Goal: Task Accomplishment & Management: Use online tool/utility

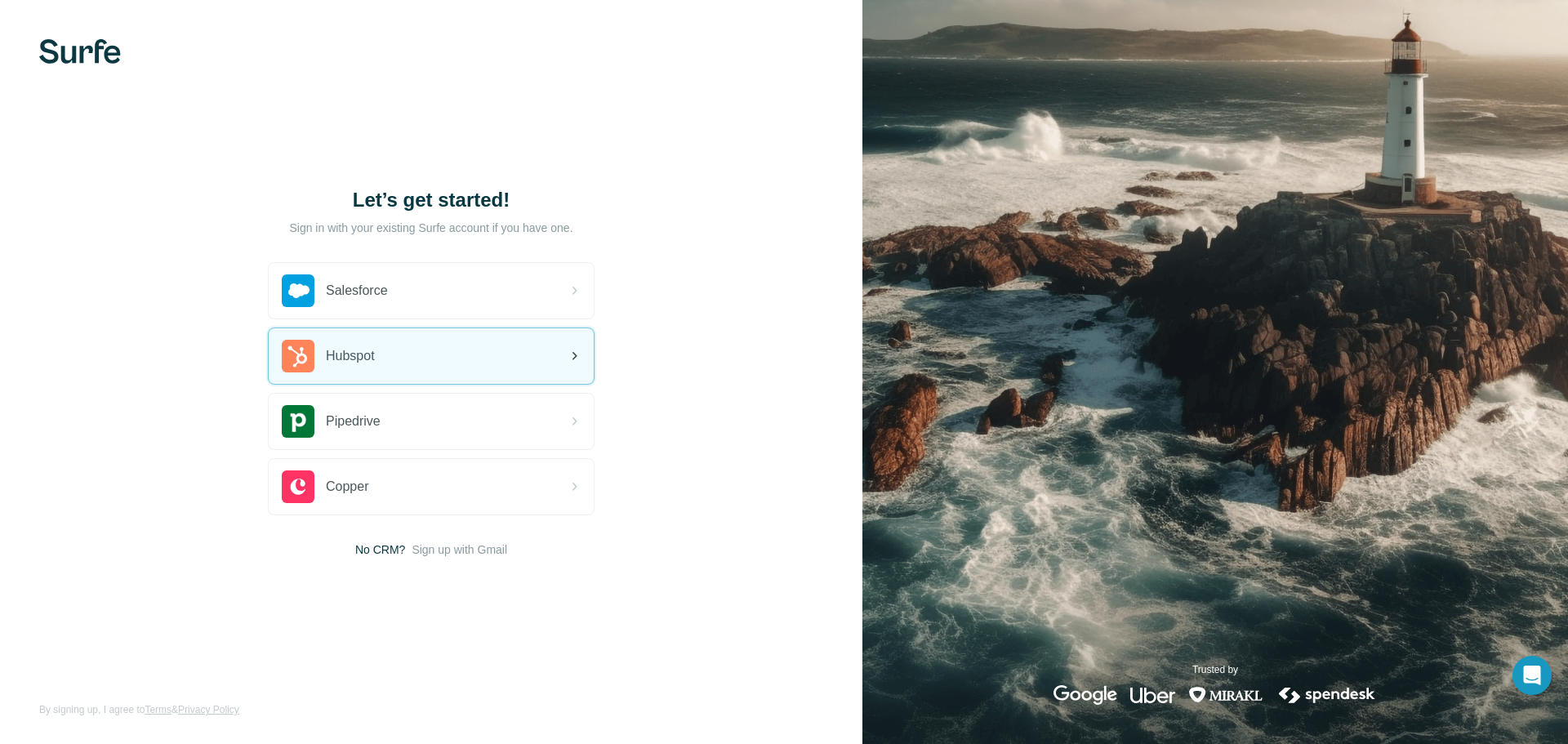
click at [375, 342] on div "Hubspot" at bounding box center [328, 356] width 94 height 33
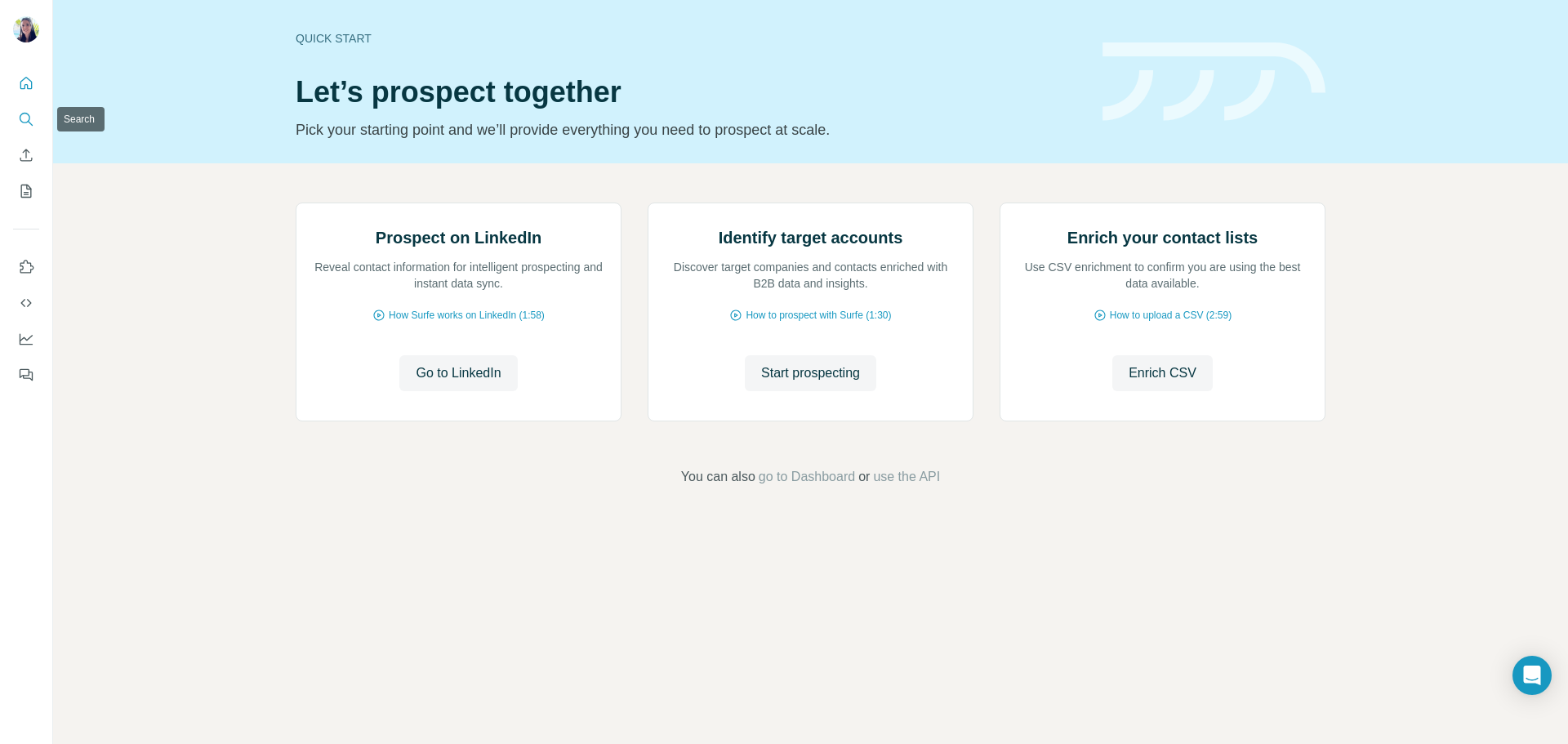
click at [23, 120] on icon "Search" at bounding box center [26, 119] width 16 height 16
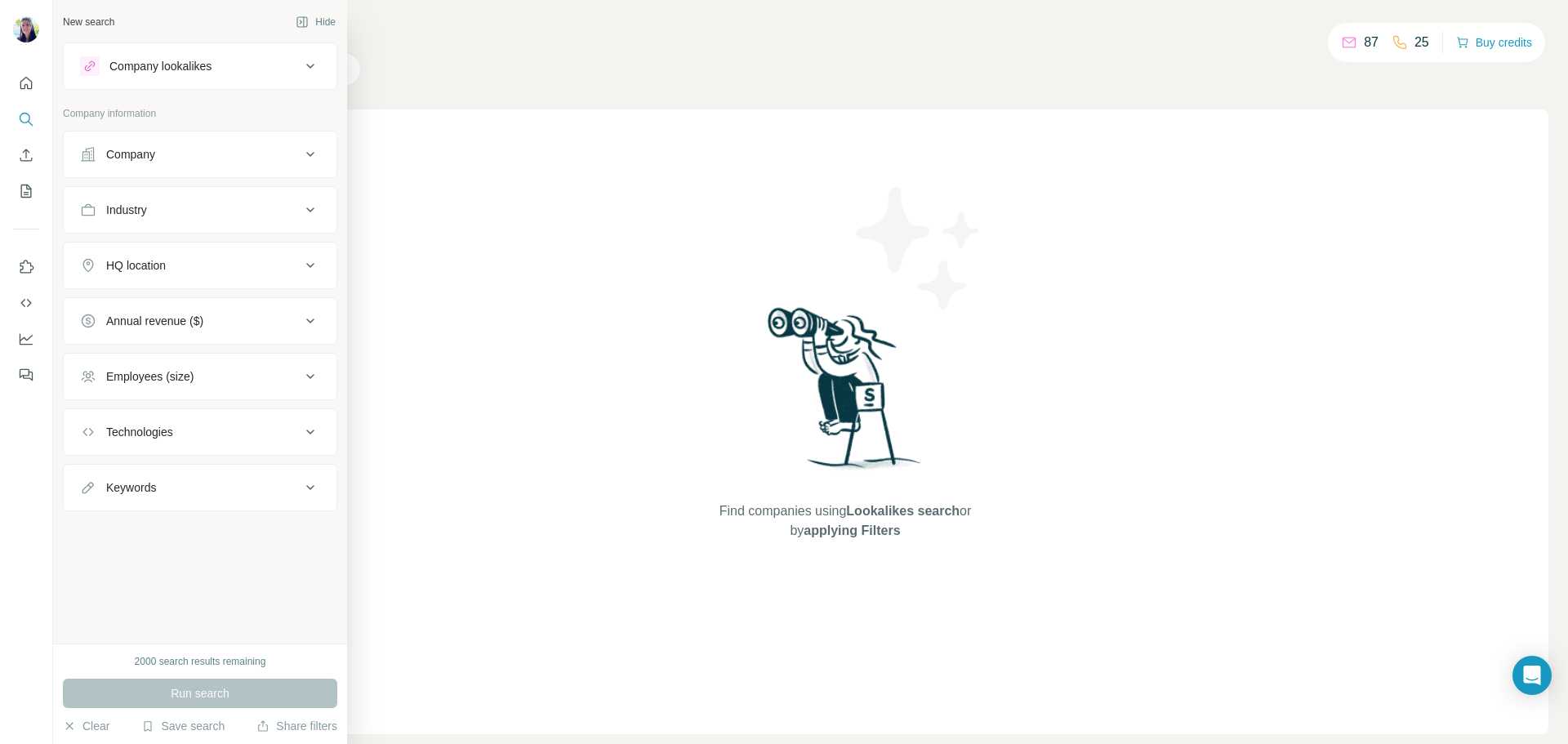
click at [261, 60] on div "Company lookalikes" at bounding box center [190, 66] width 221 height 20
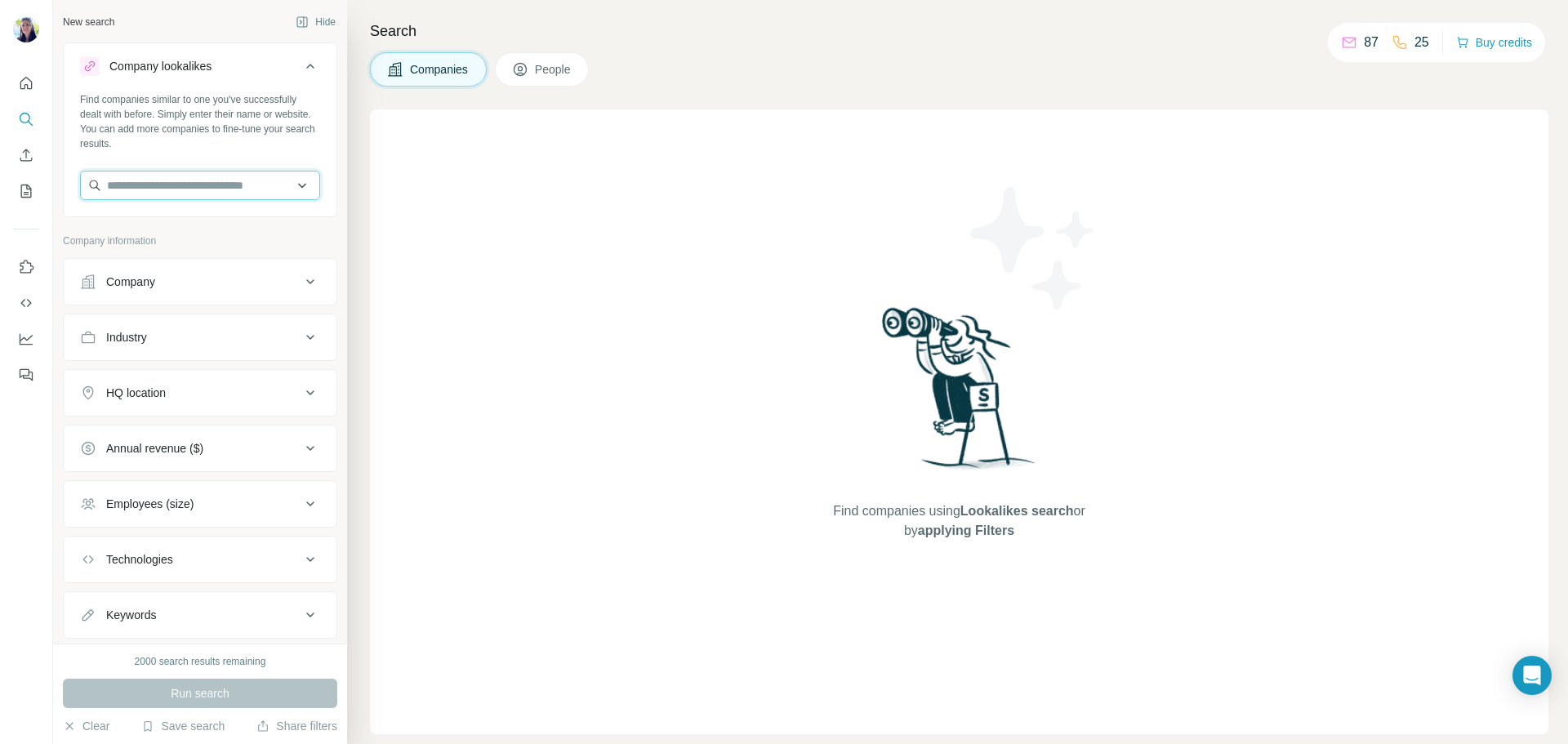
click at [223, 176] on input "text" at bounding box center [199, 185] width 240 height 29
click at [132, 184] on input "*******" at bounding box center [199, 185] width 240 height 29
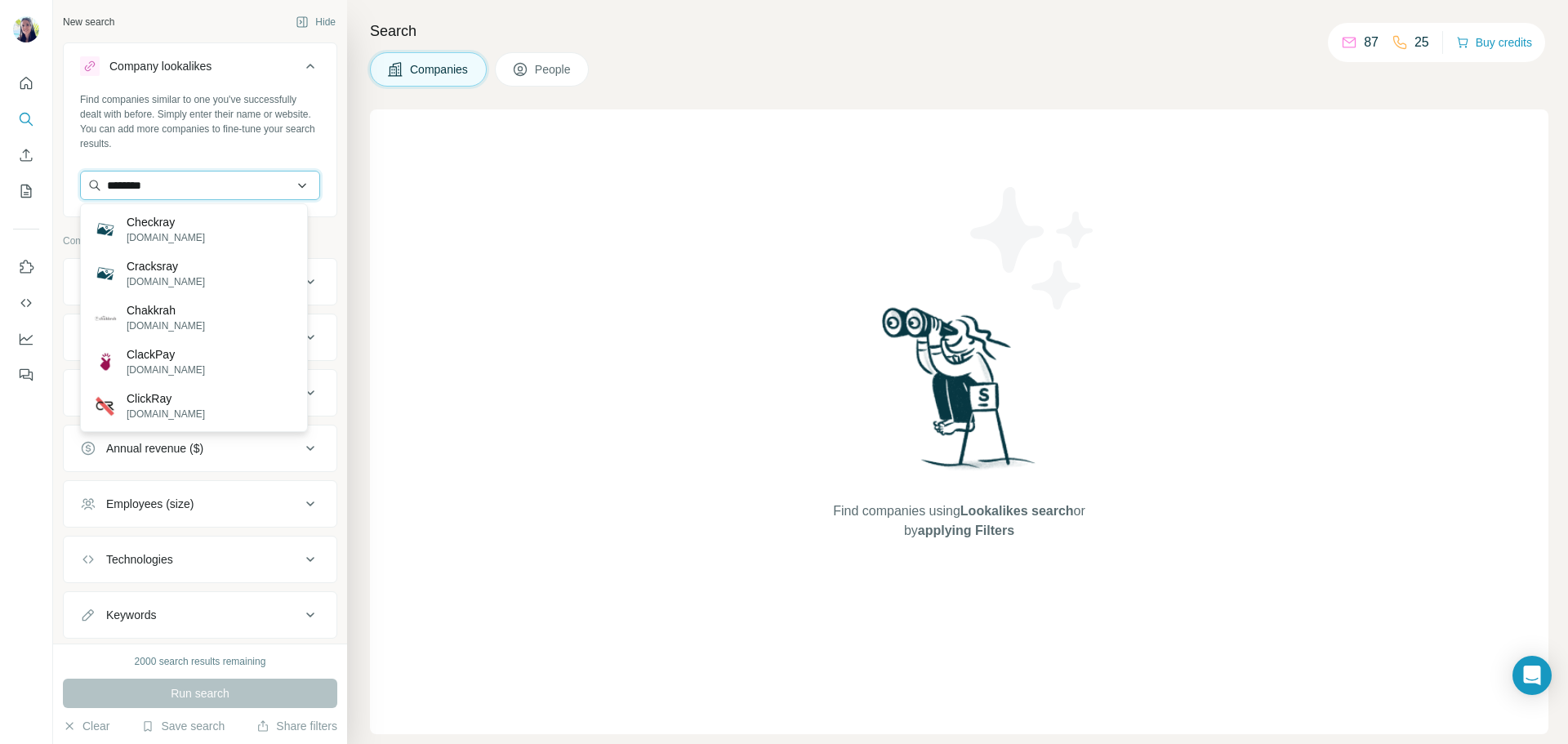
click at [145, 179] on input "********" at bounding box center [199, 185] width 240 height 29
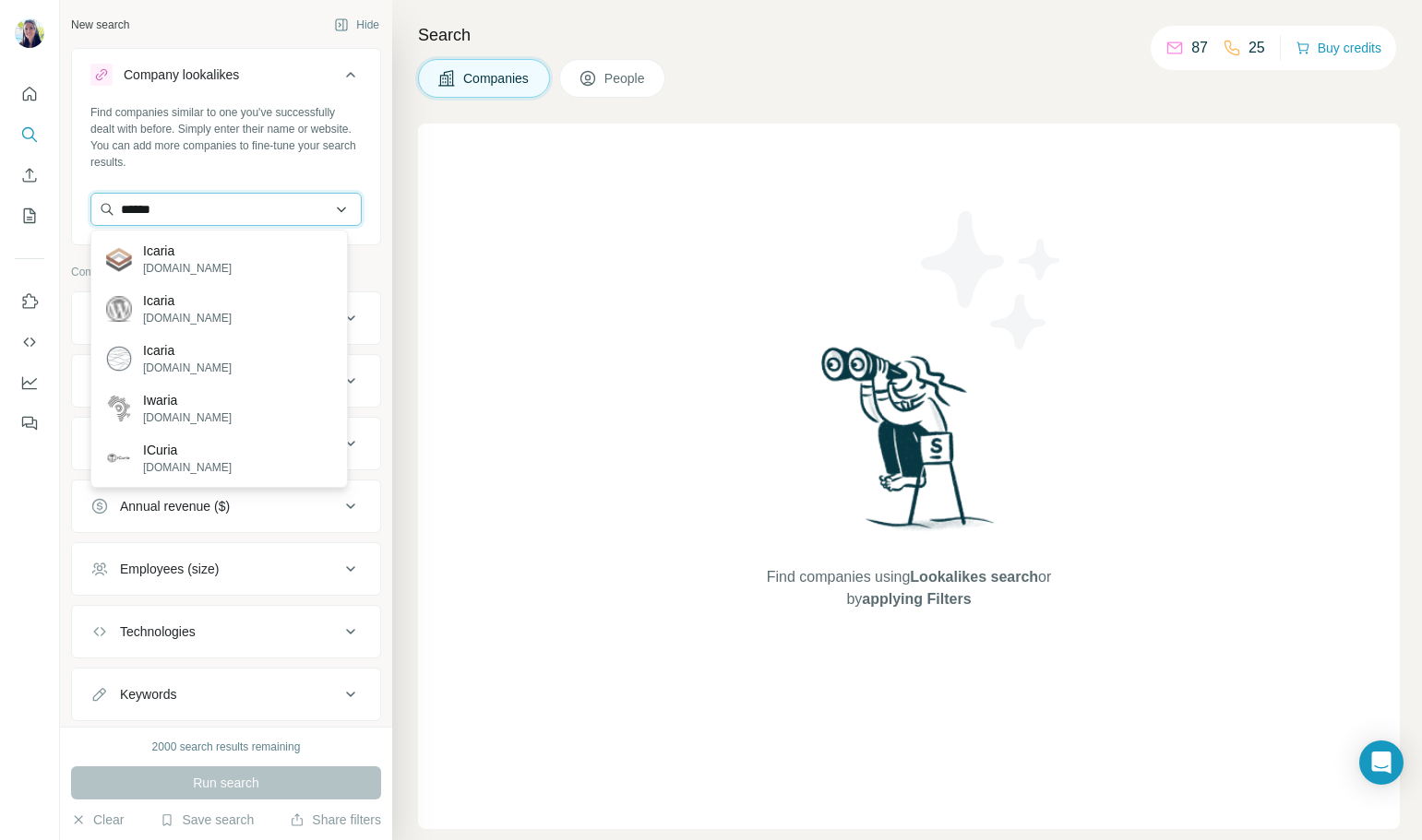
click at [224, 212] on input "******" at bounding box center [225, 209] width 271 height 33
paste input "*"
click at [220, 200] on input "*******" at bounding box center [225, 209] width 271 height 33
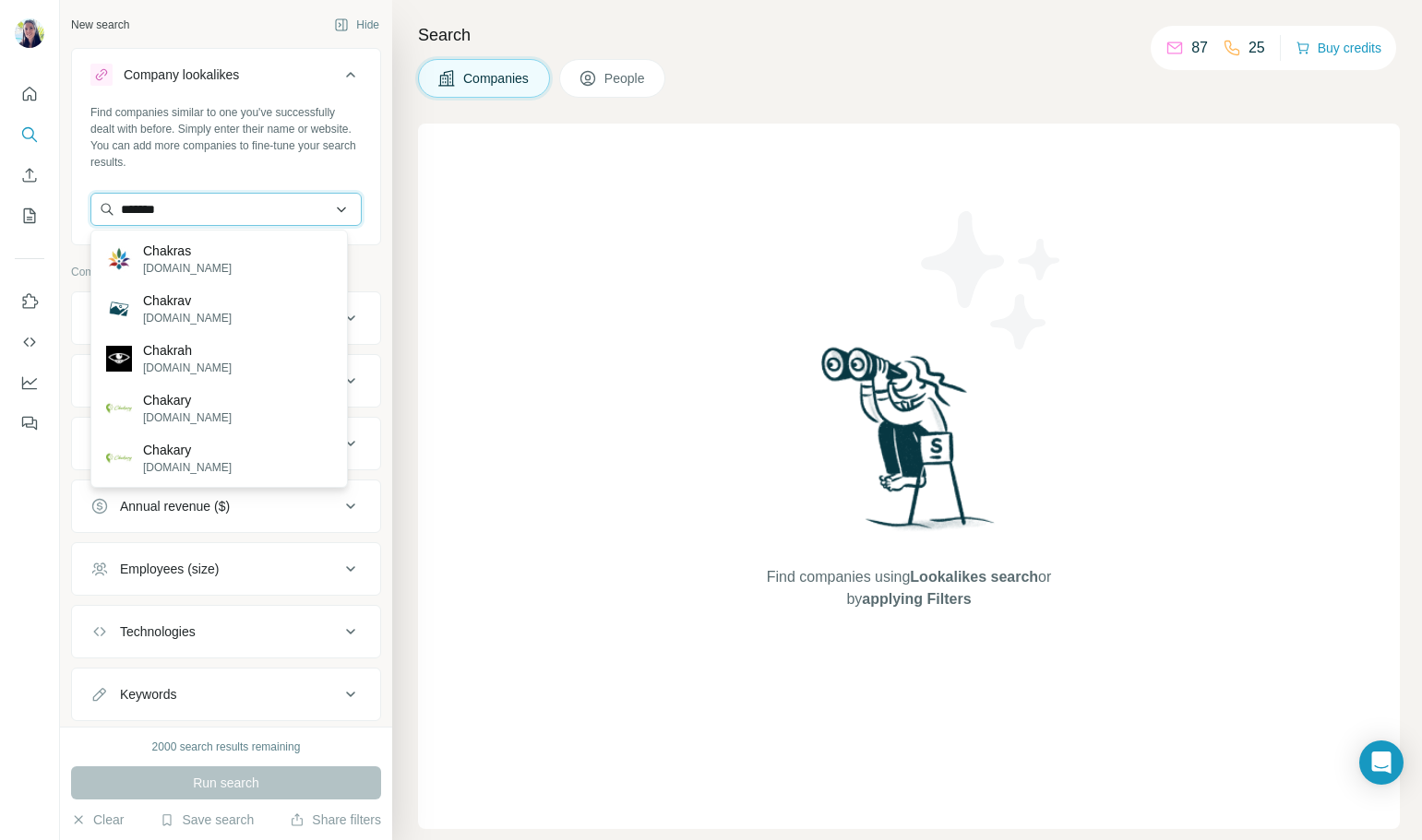
click at [220, 200] on input "*******" at bounding box center [225, 209] width 271 height 33
click at [269, 215] on input "*******" at bounding box center [225, 209] width 271 height 33
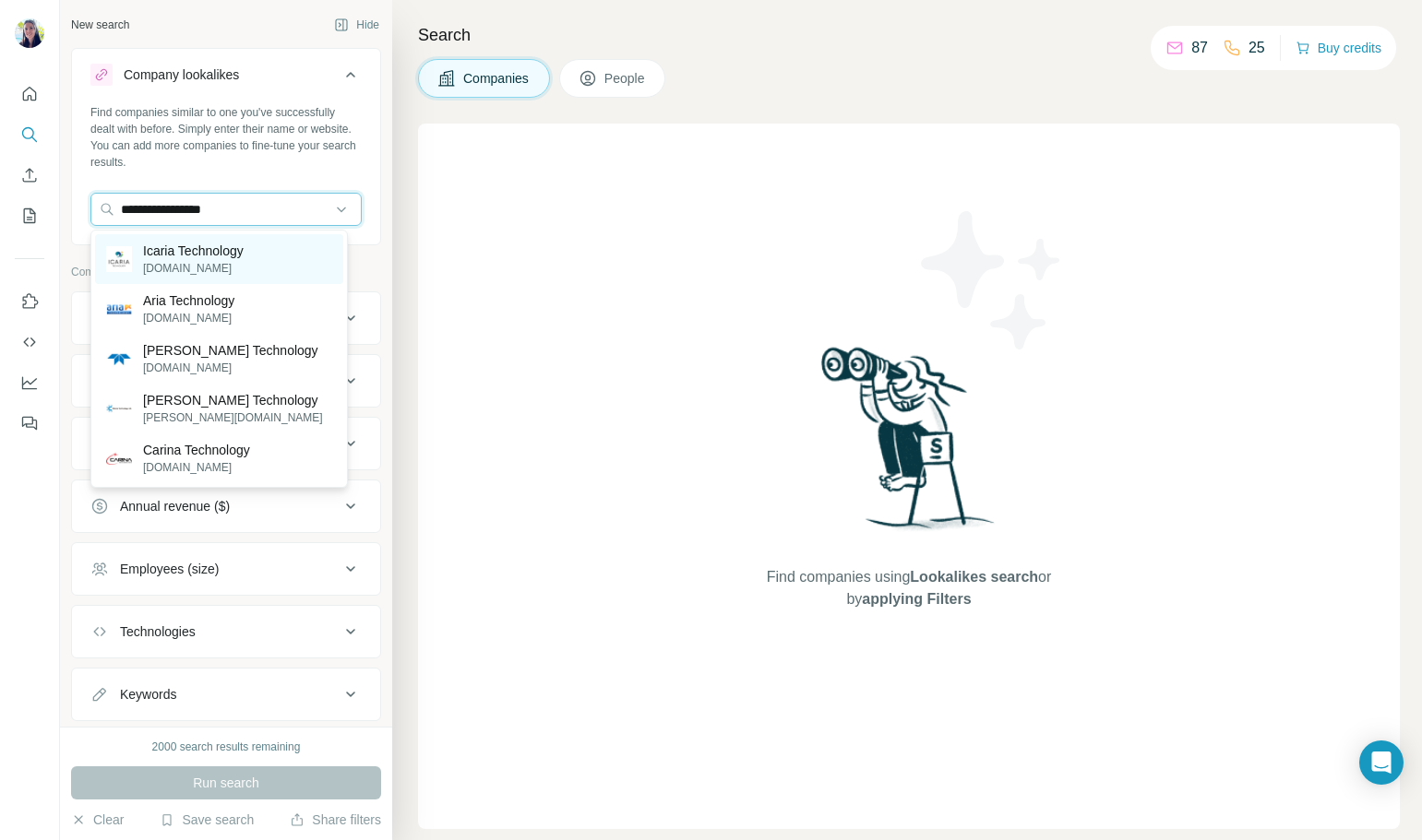
type input "**********"
click at [244, 262] on p "[DOMAIN_NAME]" at bounding box center [193, 268] width 101 height 17
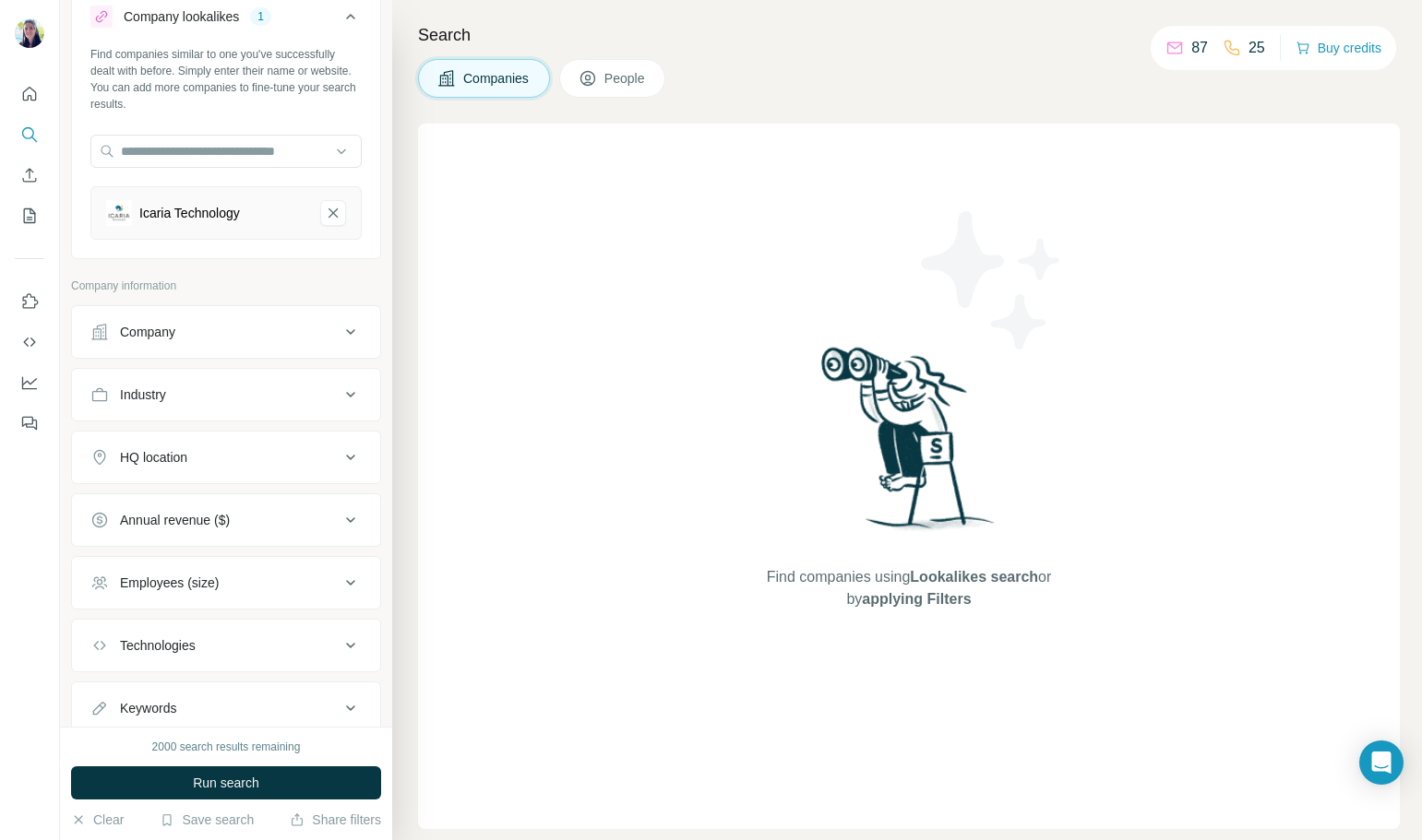
scroll to position [118, 0]
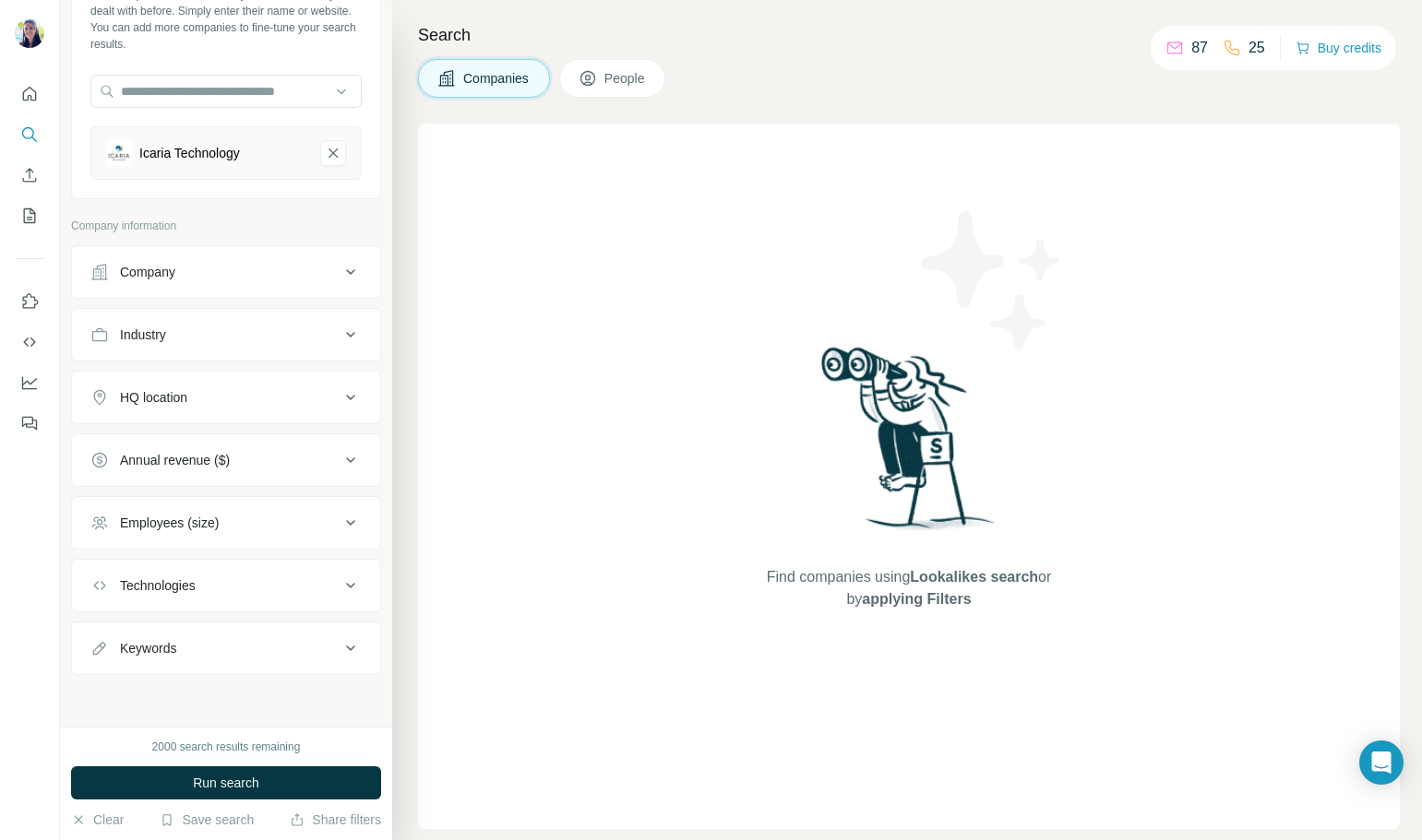
click at [288, 274] on div "Company" at bounding box center [214, 272] width 249 height 19
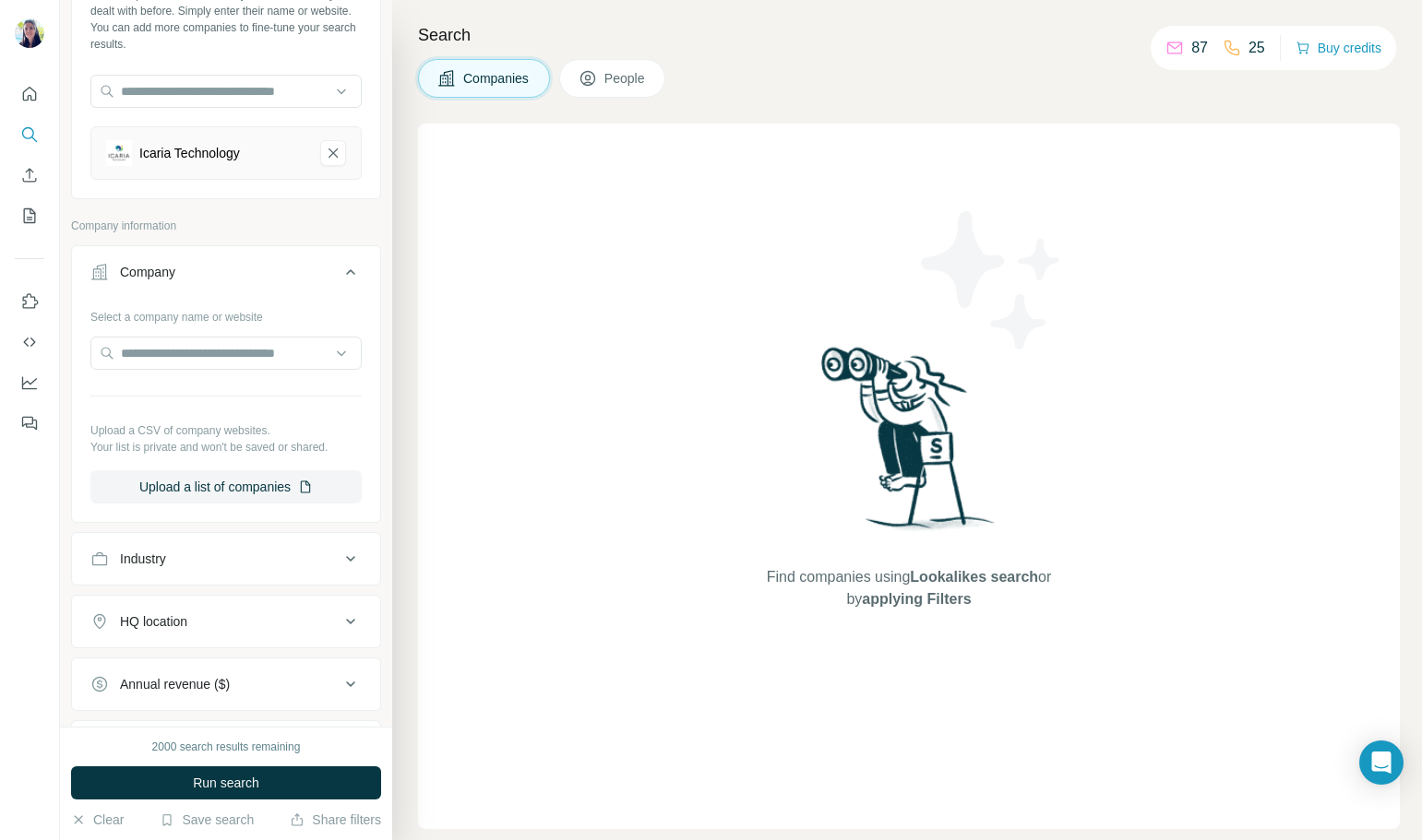
click at [407, 306] on div "Search Companies People Find companies using Lookalikes search or by applying F…" at bounding box center [907, 420] width 1030 height 840
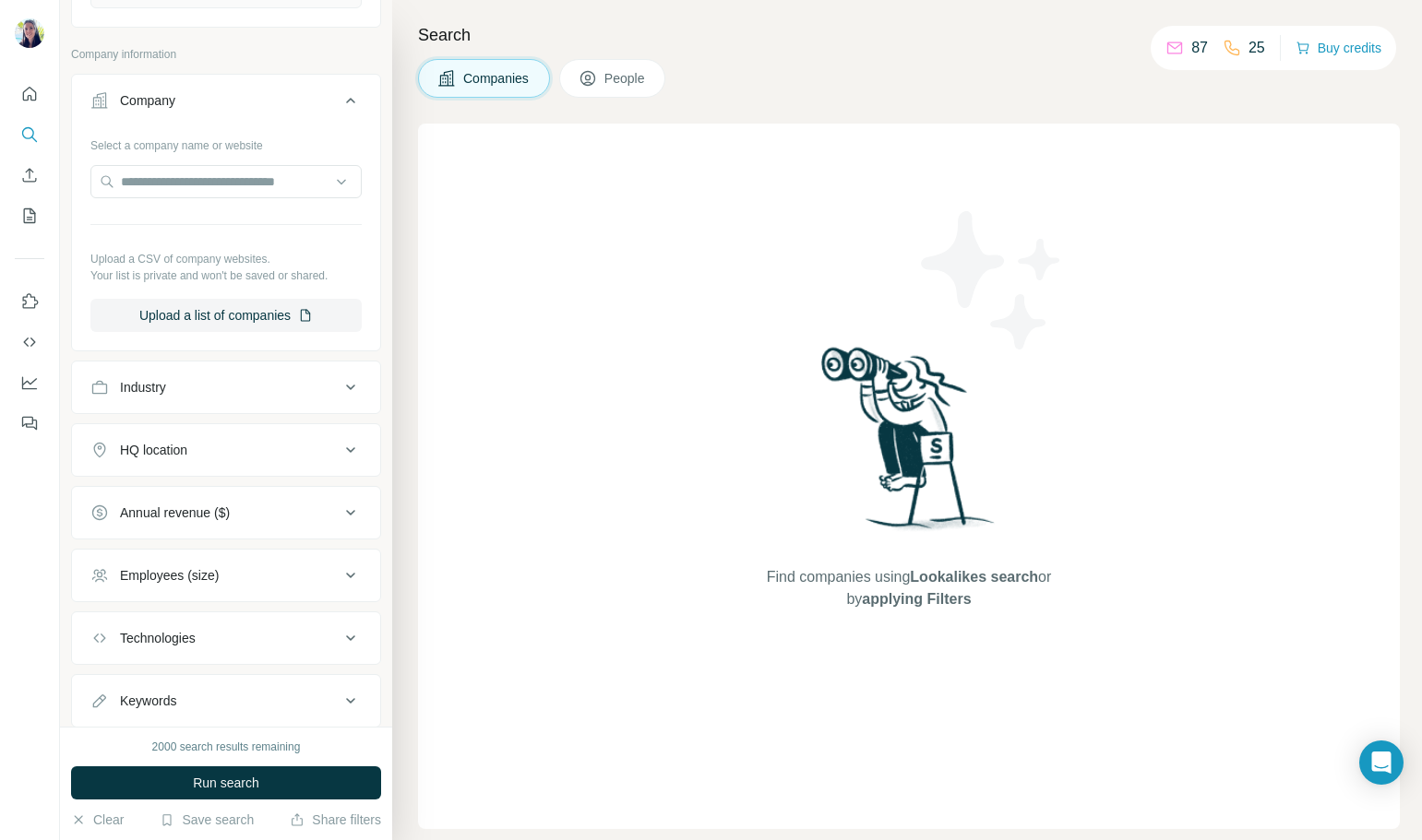
scroll to position [302, 0]
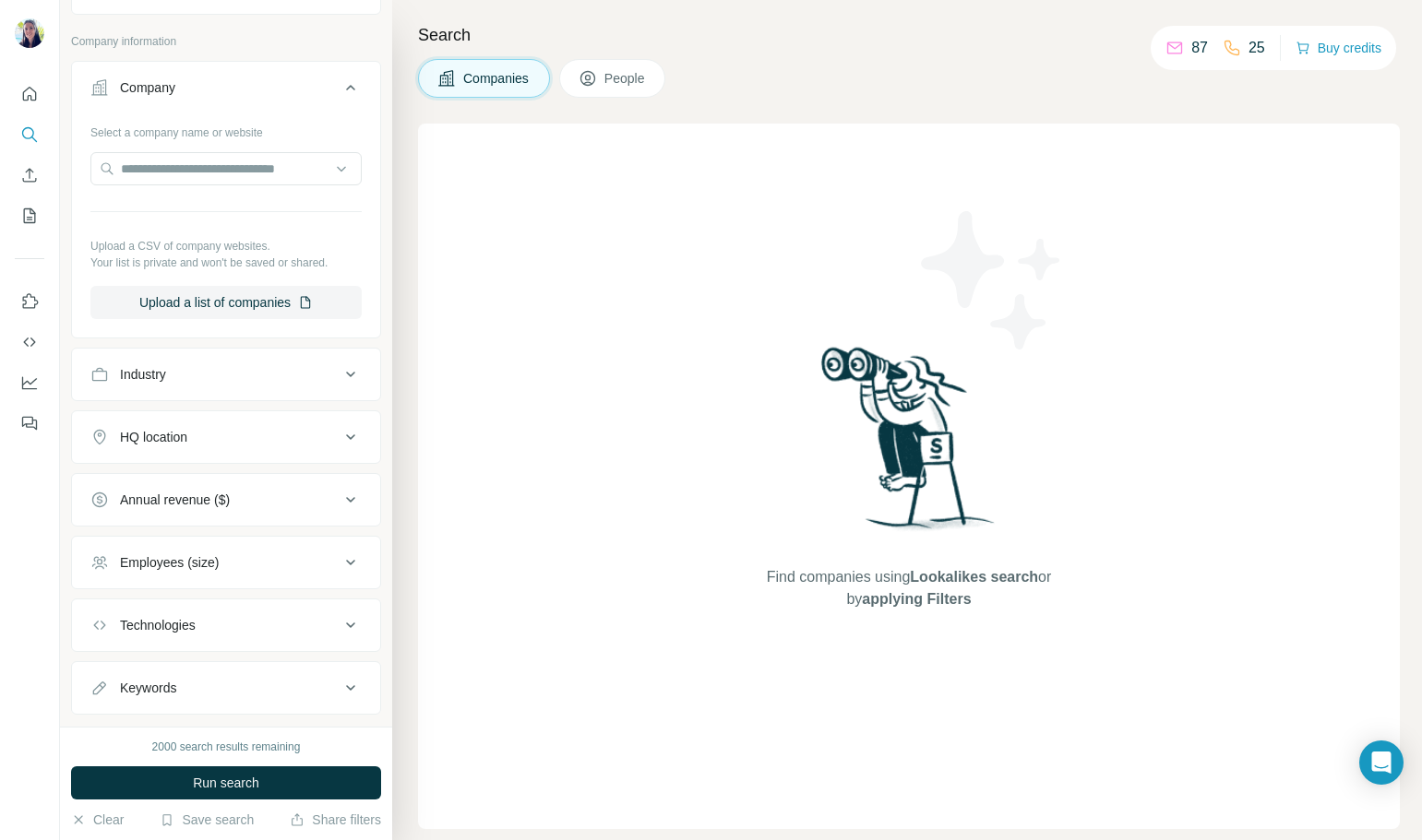
click at [201, 448] on button "HQ location" at bounding box center [226, 436] width 308 height 44
click at [203, 484] on input "text" at bounding box center [225, 483] width 271 height 33
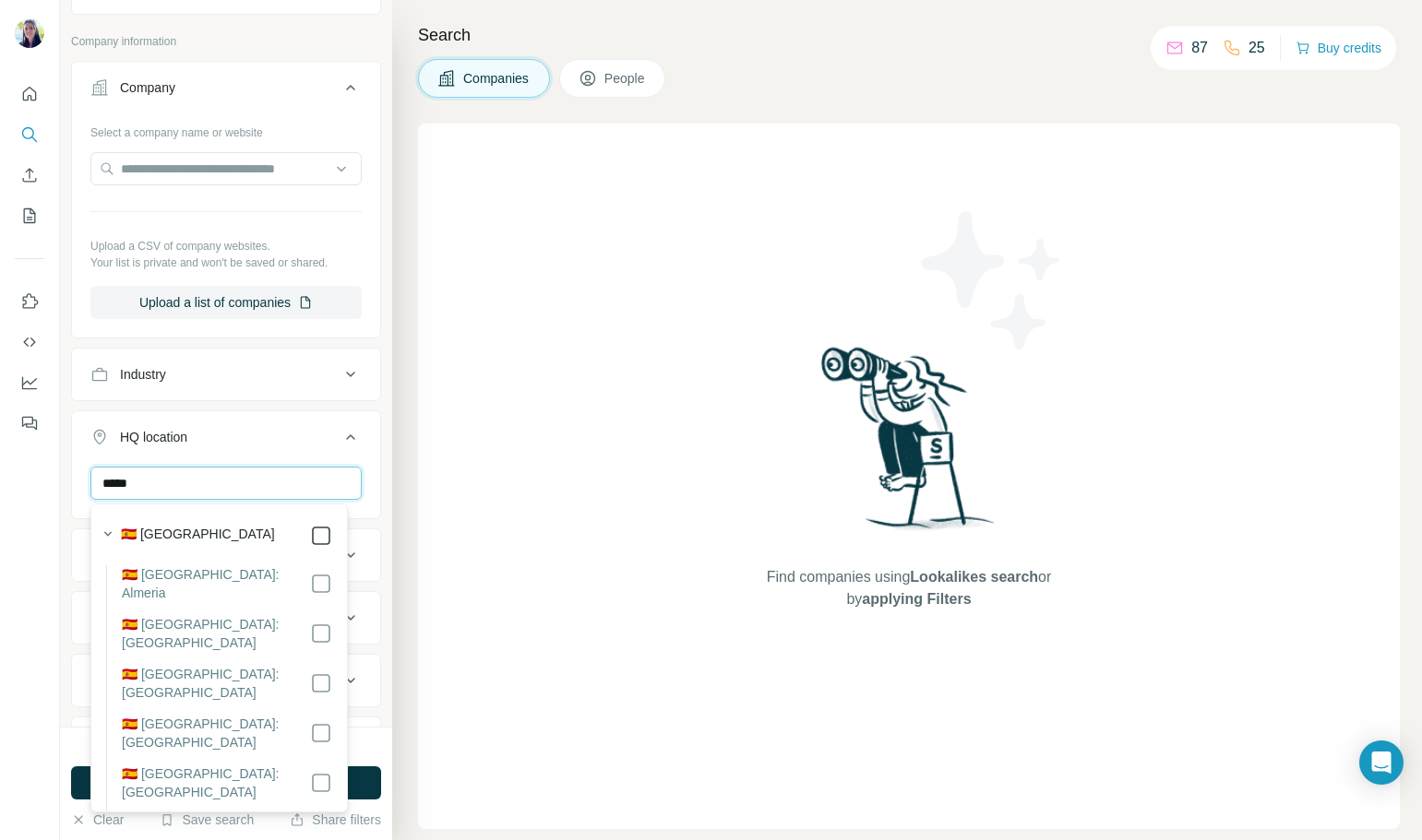
type input "*****"
click at [367, 785] on button "Run search" at bounding box center [226, 783] width 310 height 33
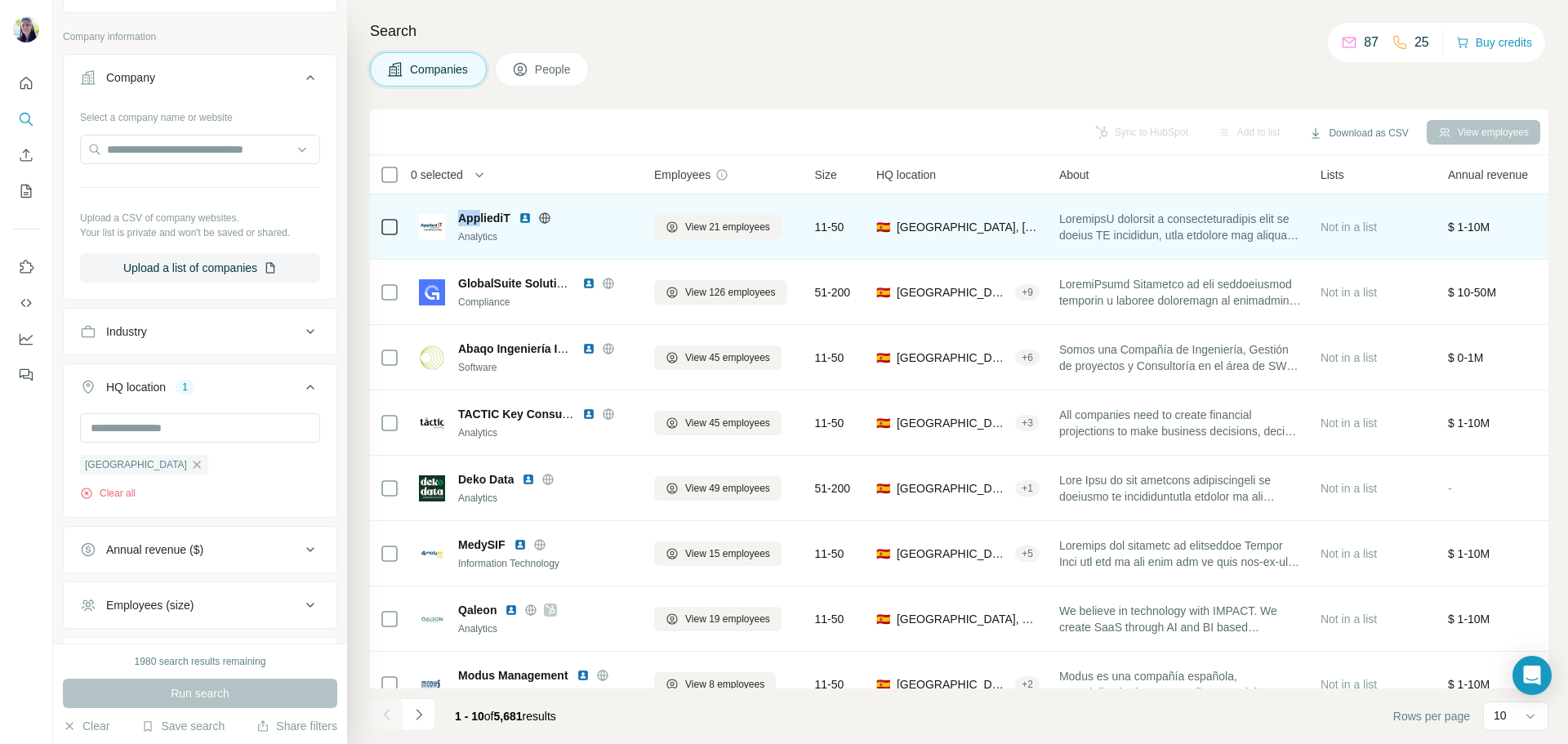
drag, startPoint x: 459, startPoint y: 218, endPoint x: 479, endPoint y: 218, distance: 20.0
click at [479, 218] on span "AppliediT" at bounding box center [484, 217] width 52 height 16
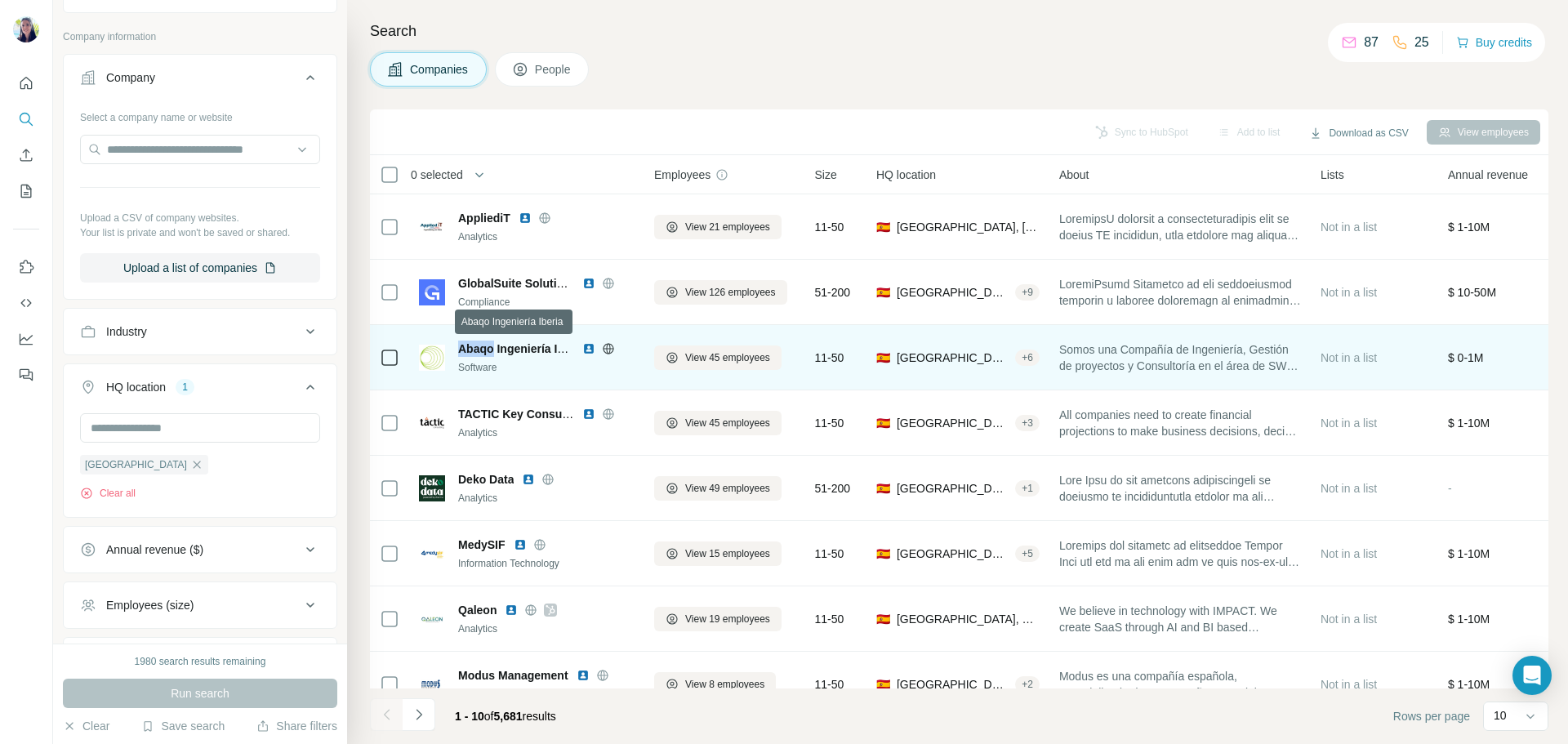
drag, startPoint x: 460, startPoint y: 346, endPoint x: 495, endPoint y: 347, distance: 35.0
click at [495, 347] on span "Abaqo Ingeniería Iberia" at bounding box center [521, 348] width 126 height 13
copy span "Abaqo"
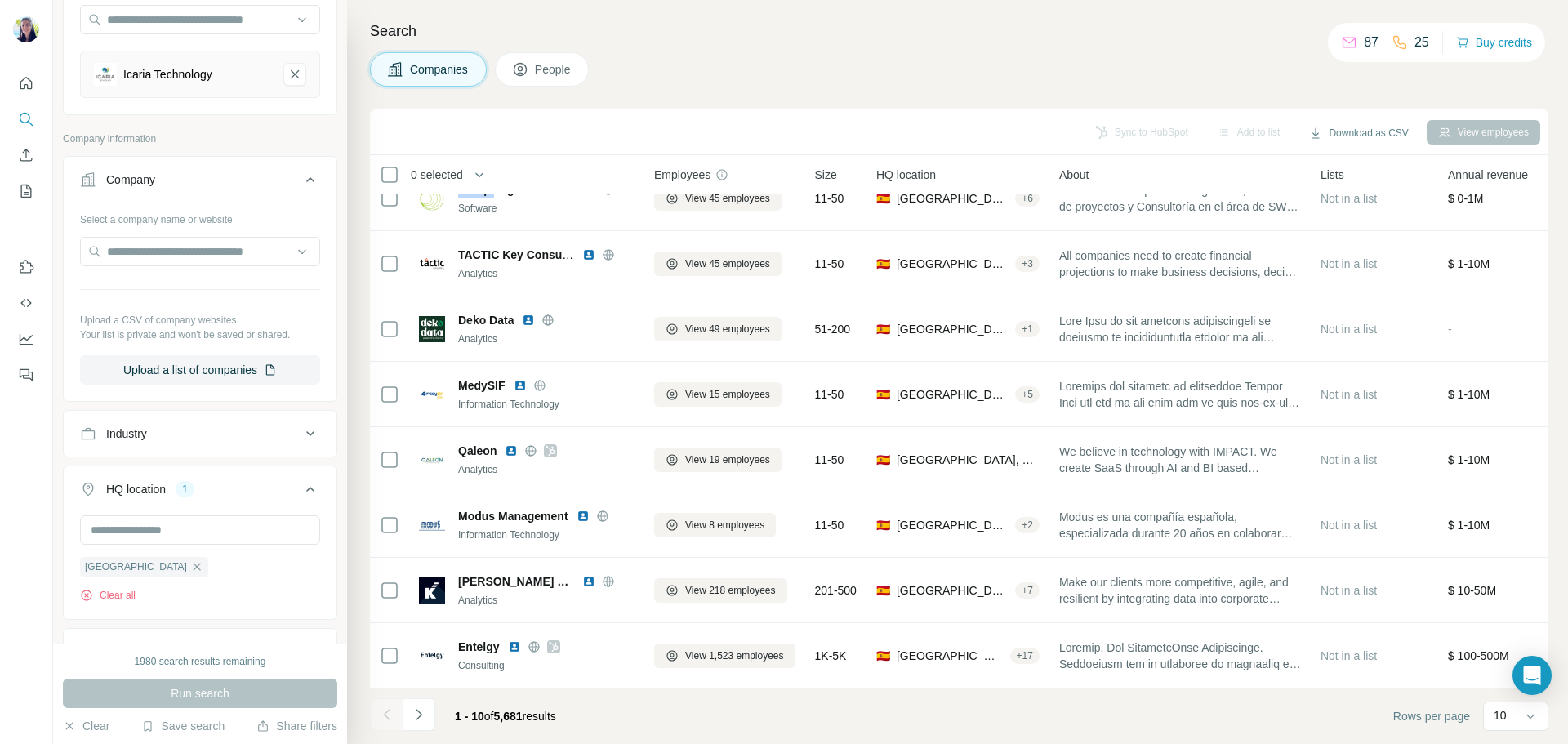
scroll to position [3, 0]
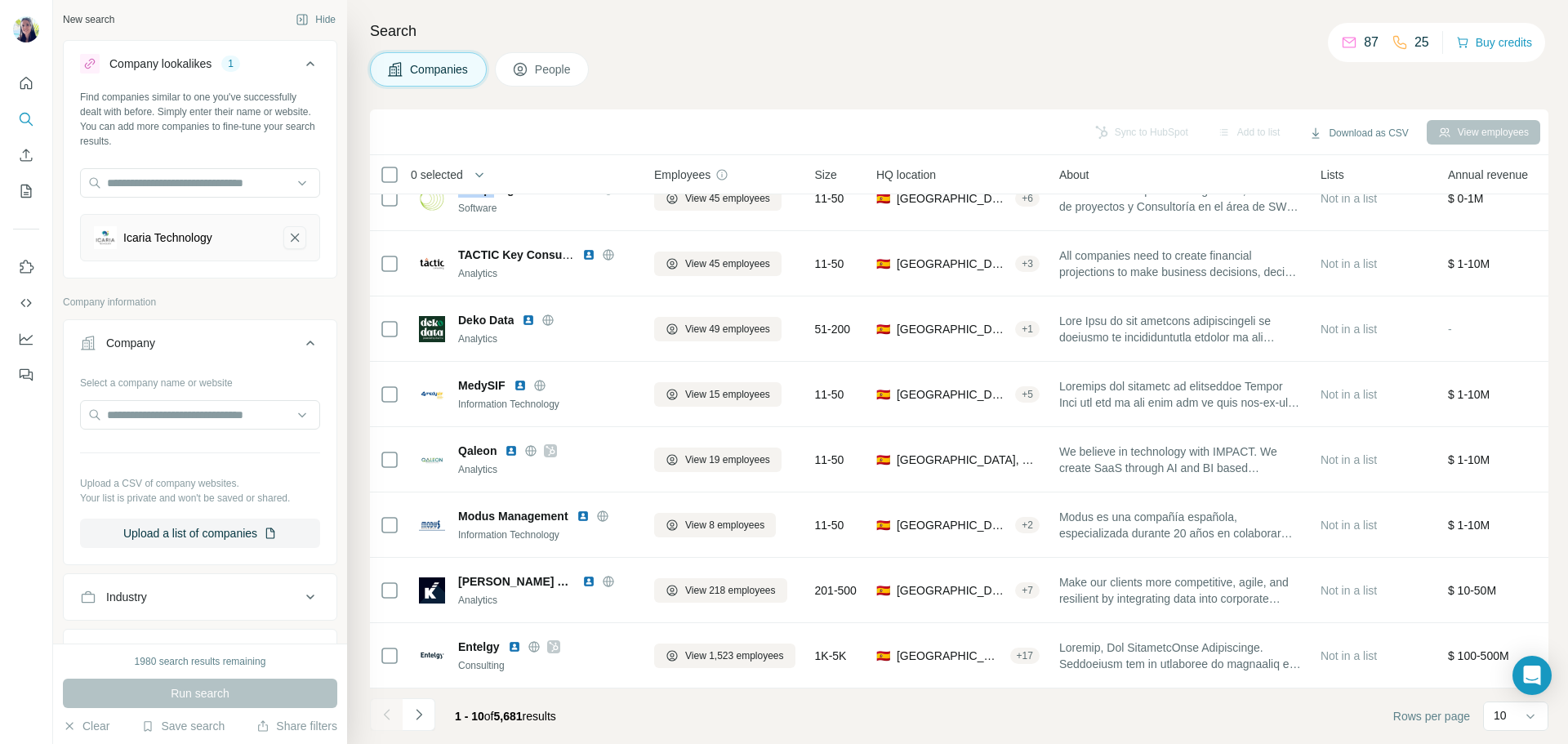
click at [291, 238] on icon "Icaria Technology-remove-button" at bounding box center [294, 237] width 8 height 8
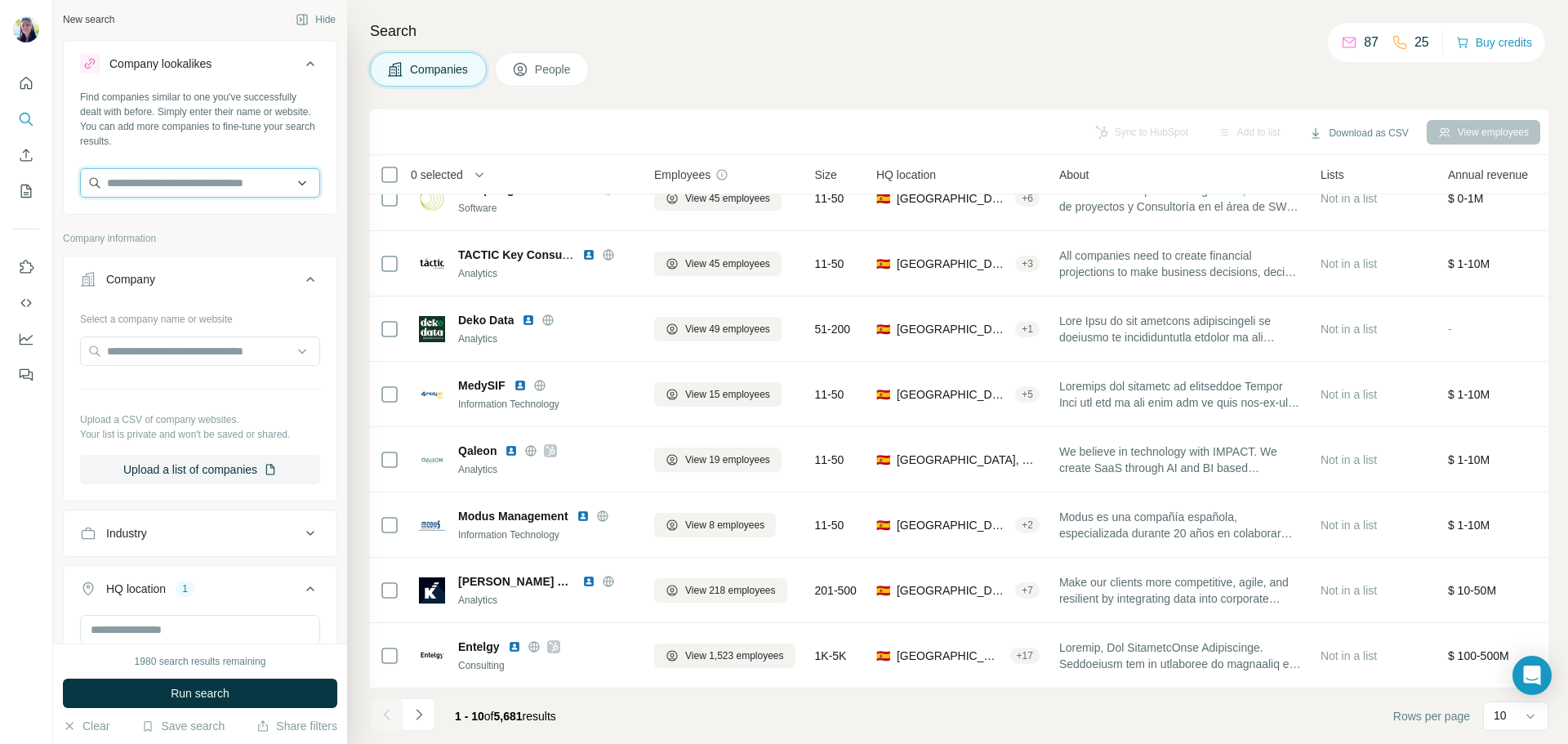
click at [197, 179] on input "text" at bounding box center [199, 183] width 240 height 29
click at [332, 430] on div "New search Hide Company lookalikes Find companies similar to one you've success…" at bounding box center [200, 321] width 294 height 644
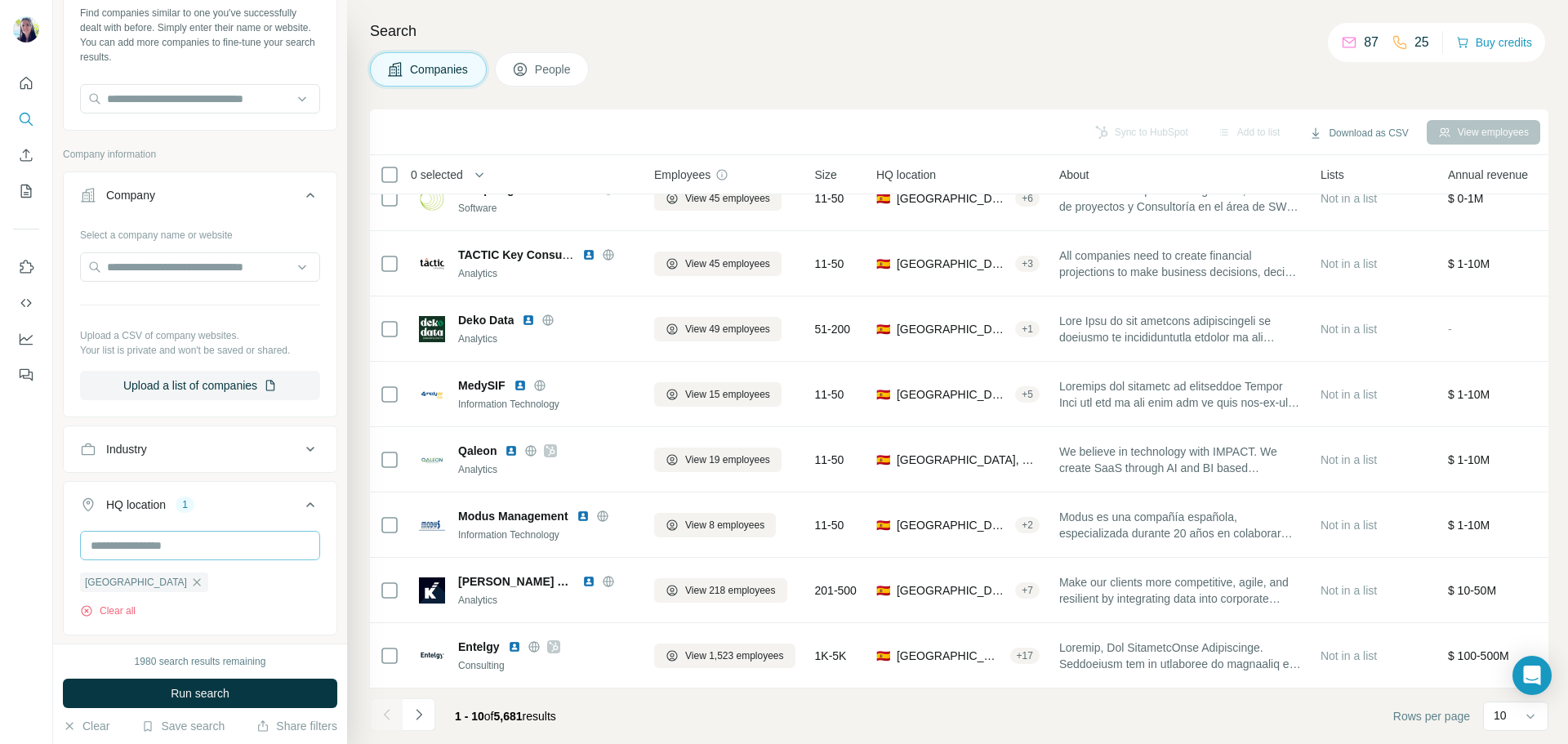
scroll to position [165, 0]
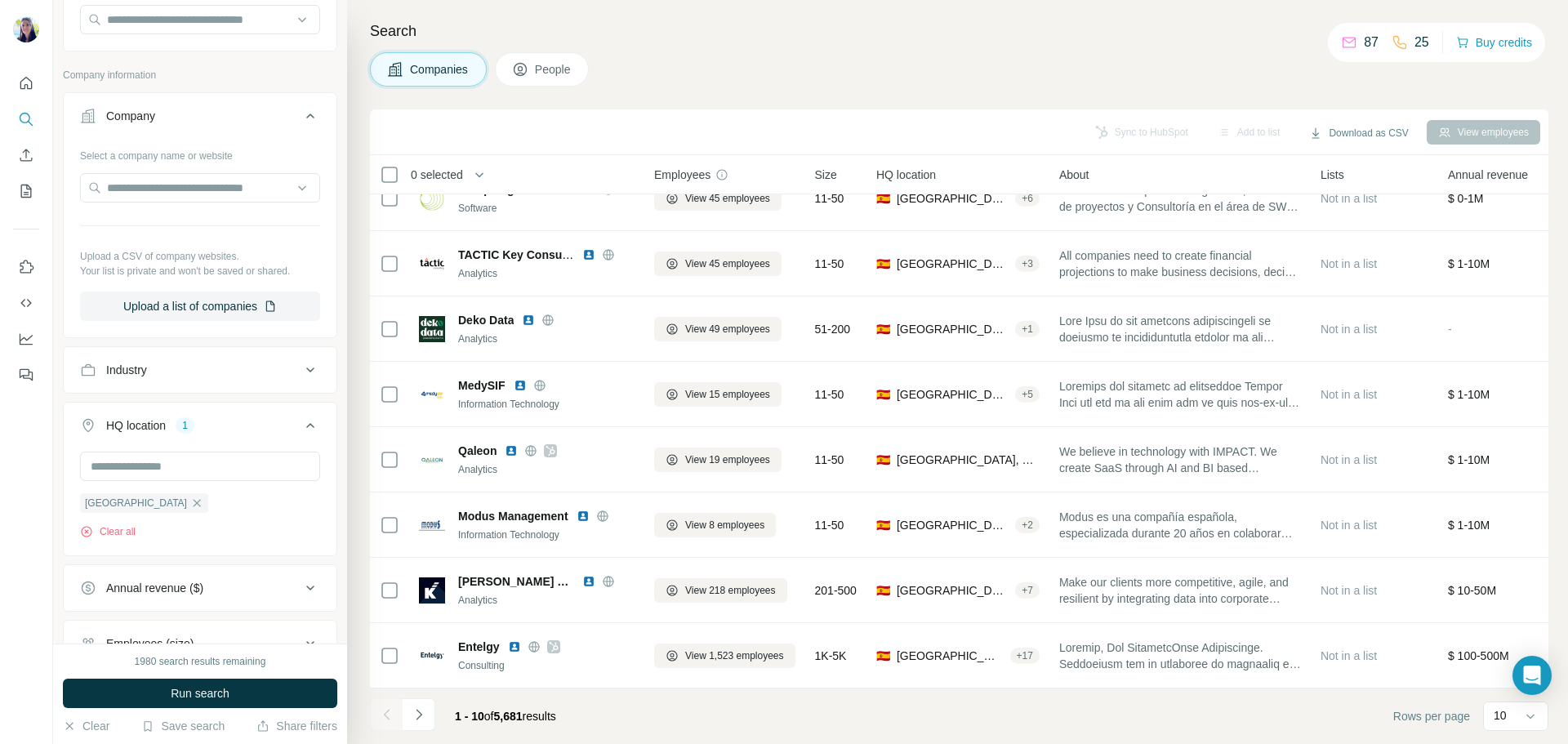
click at [209, 368] on div "Industry" at bounding box center [190, 370] width 221 height 16
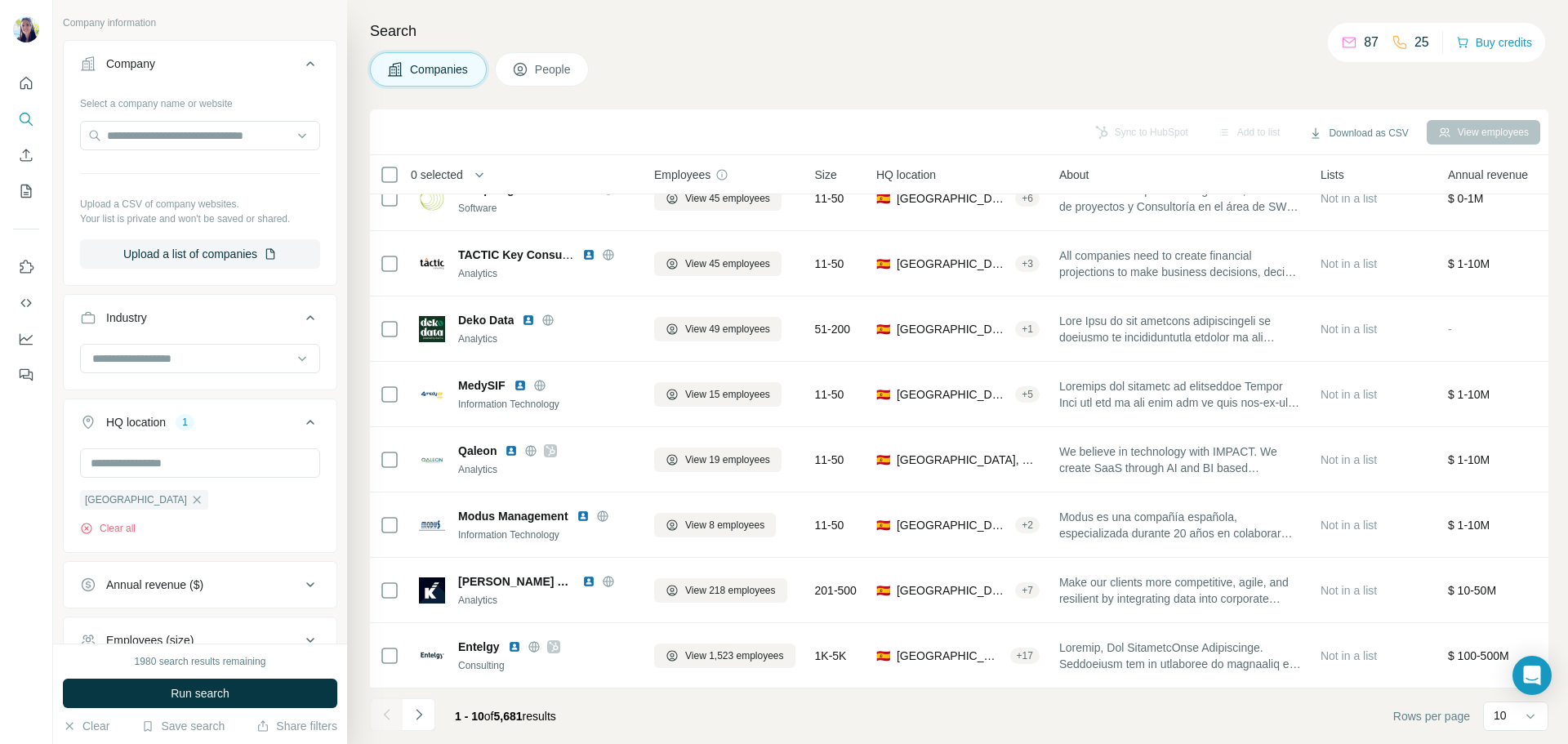
scroll to position [248, 0]
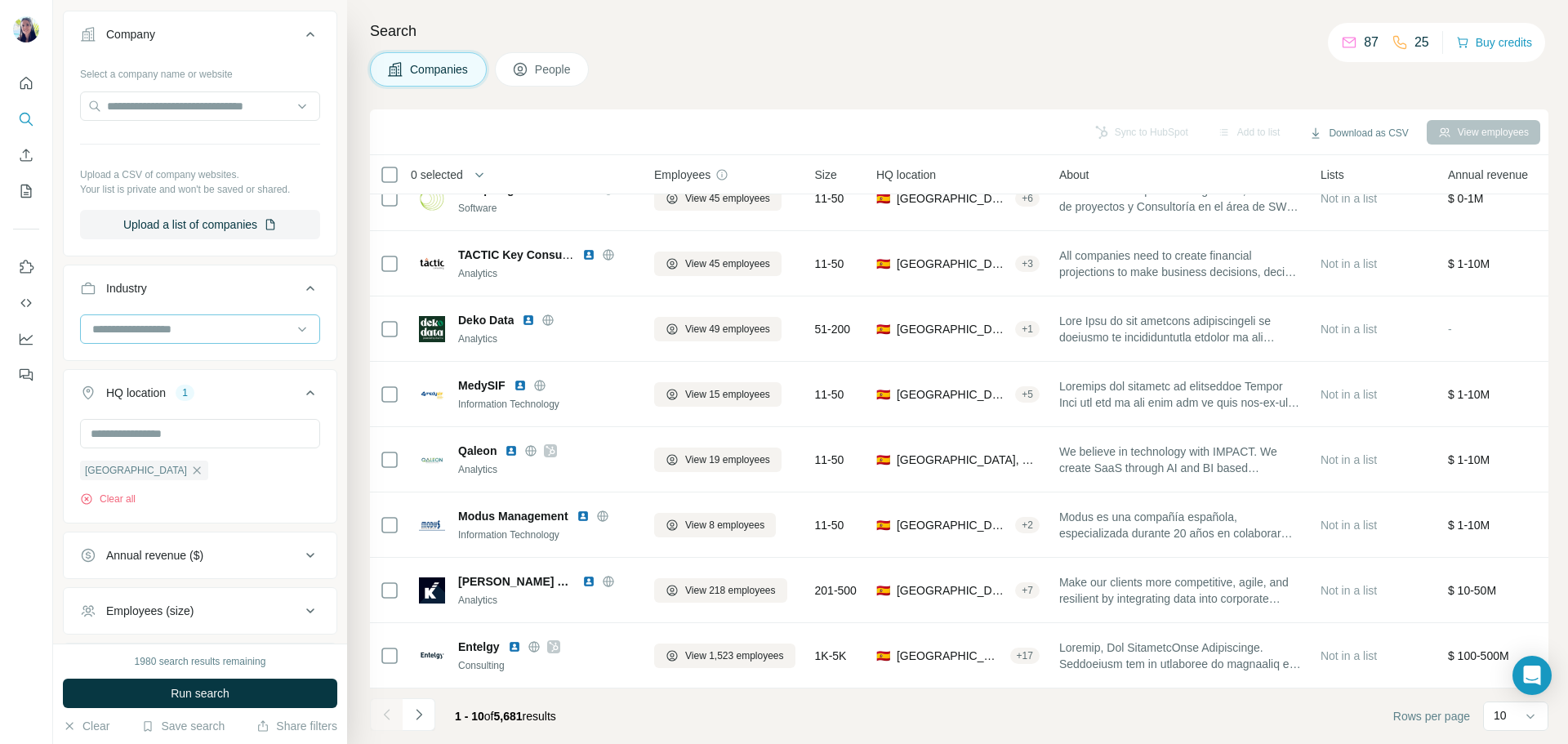
click at [187, 327] on input at bounding box center [191, 329] width 202 height 18
click at [210, 327] on input at bounding box center [191, 329] width 202 height 18
click at [216, 326] on input at bounding box center [191, 329] width 202 height 18
click at [184, 315] on div at bounding box center [191, 329] width 202 height 28
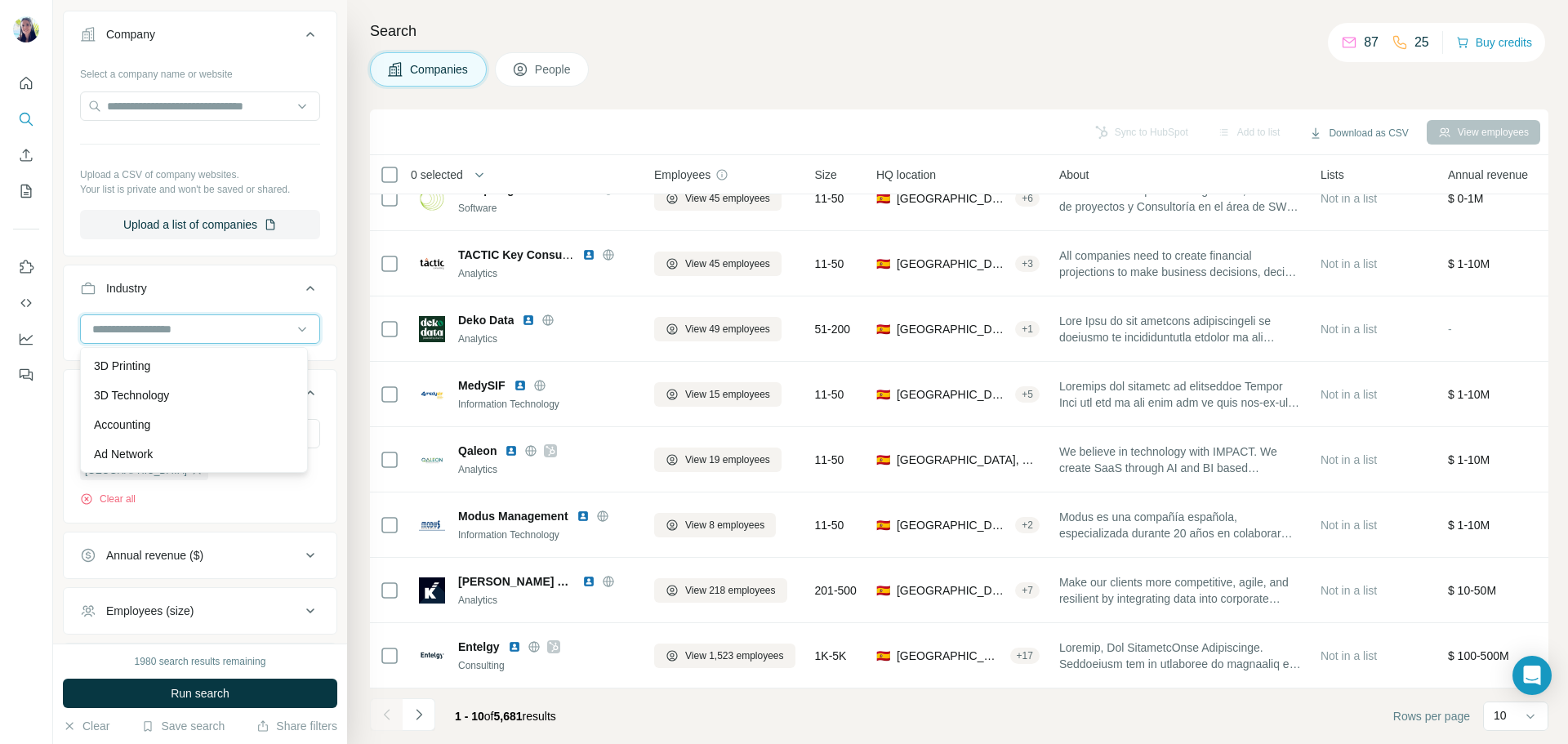
click at [181, 326] on input at bounding box center [191, 329] width 202 height 18
click at [179, 327] on input at bounding box center [191, 329] width 202 height 18
type input "*****"
click at [161, 356] on div "Restaurants" at bounding box center [194, 366] width 220 height 29
click at [168, 333] on input at bounding box center [191, 329] width 202 height 18
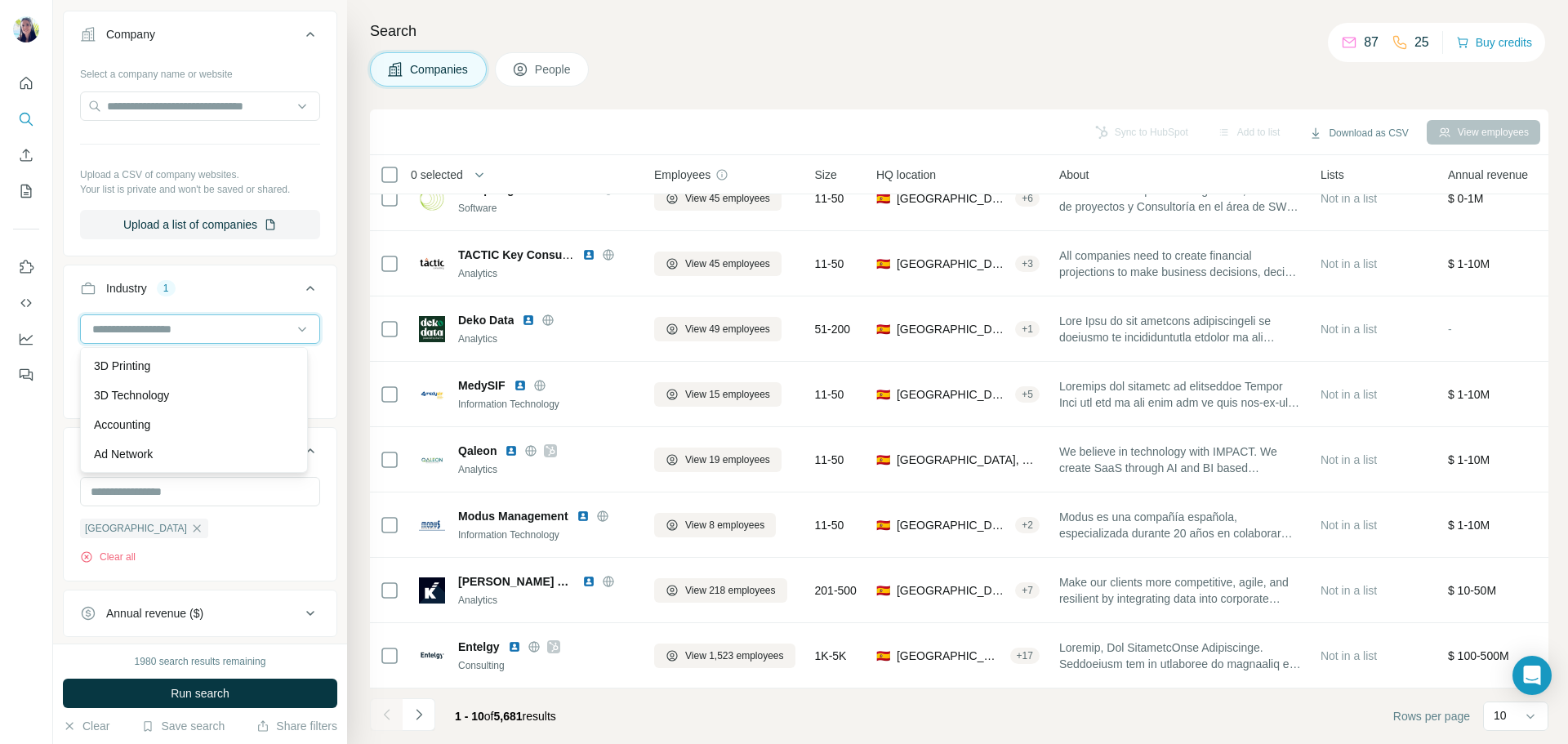
click at [168, 328] on input at bounding box center [191, 329] width 202 height 18
click at [168, 327] on input at bounding box center [191, 329] width 202 height 18
click at [168, 327] on input at bounding box center [191, 329] width 202 height 18
type input "*"
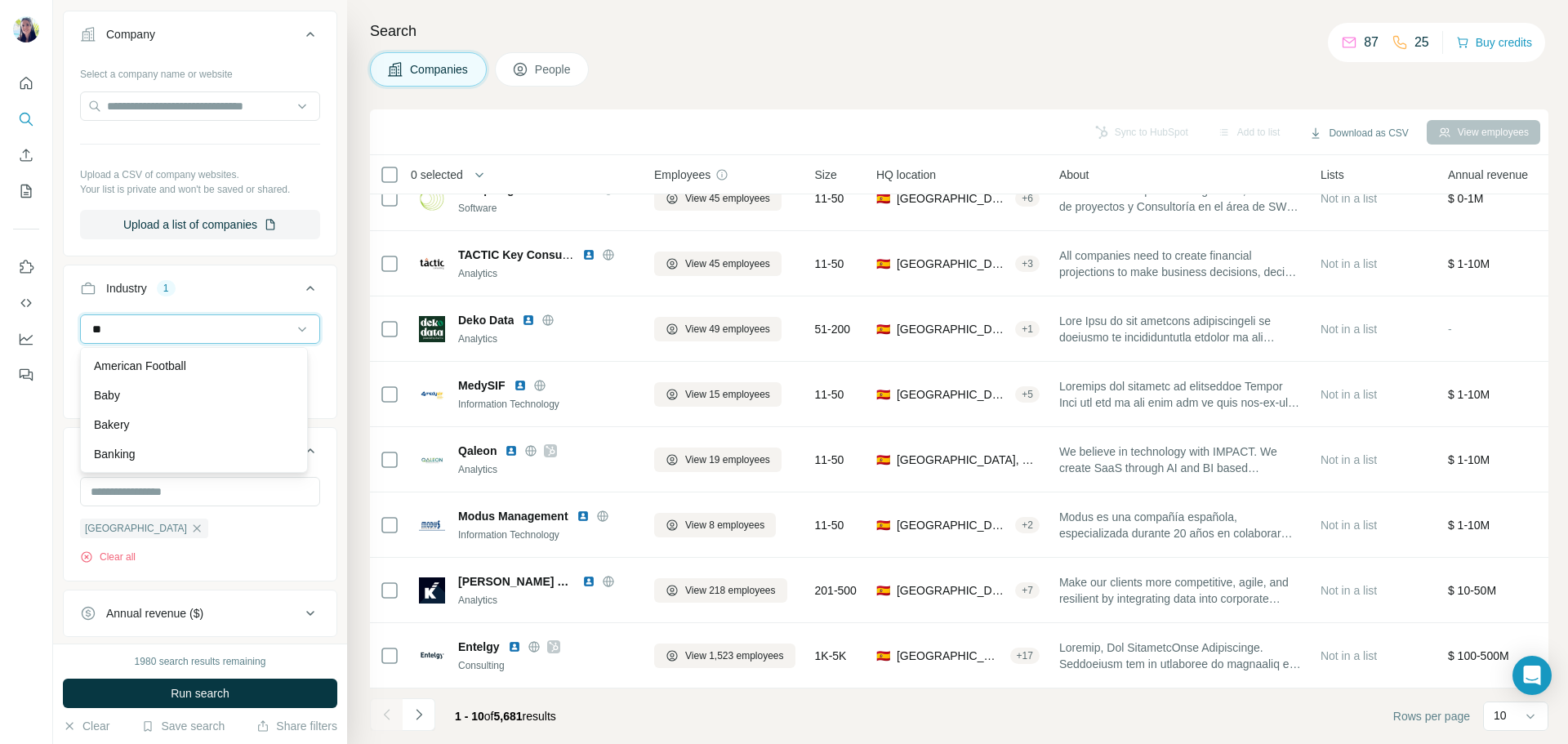
type input "*"
type input "*****"
click at [176, 359] on div "Hotel" at bounding box center [193, 366] width 200 height 16
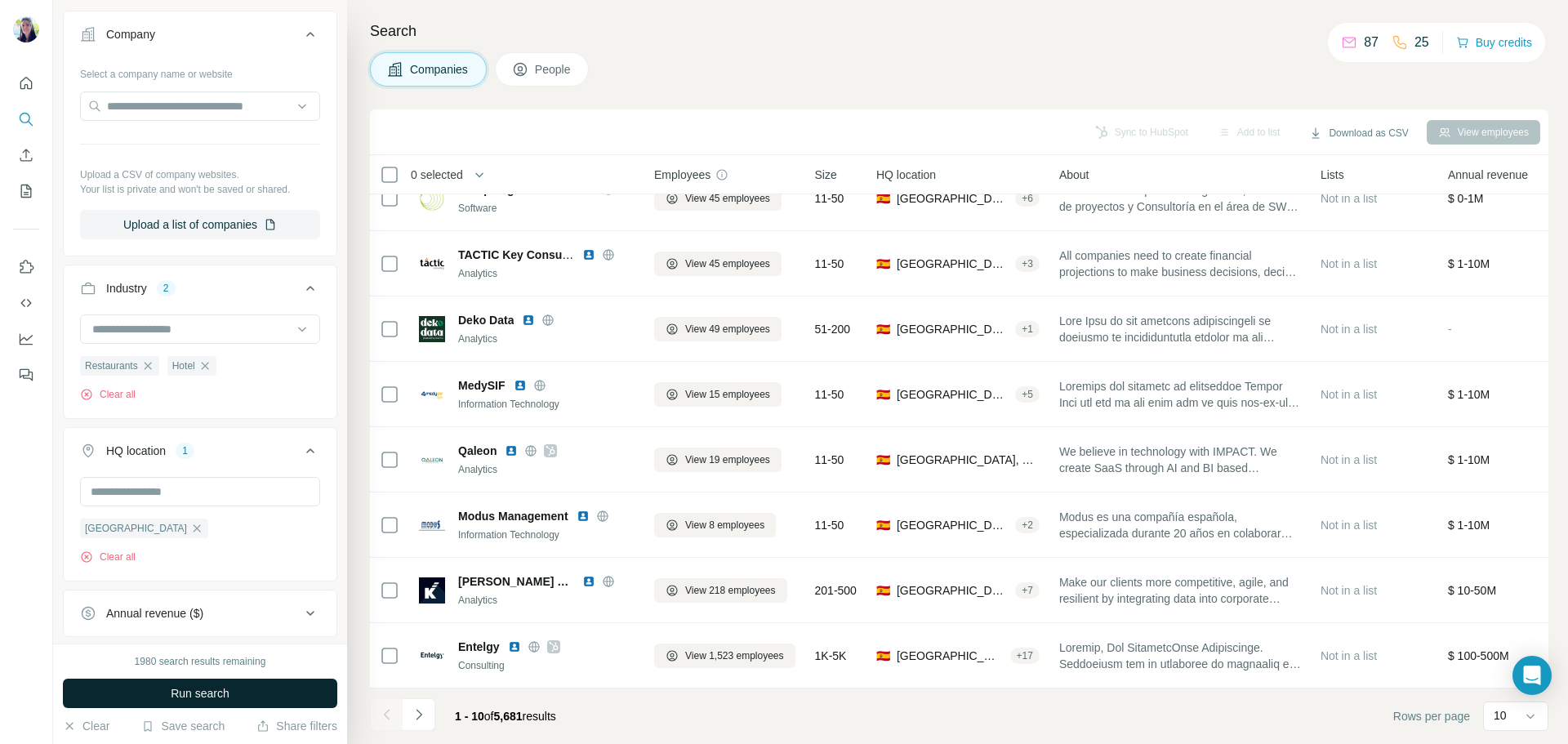
click at [273, 700] on button "Run search" at bounding box center [200, 694] width 274 height 29
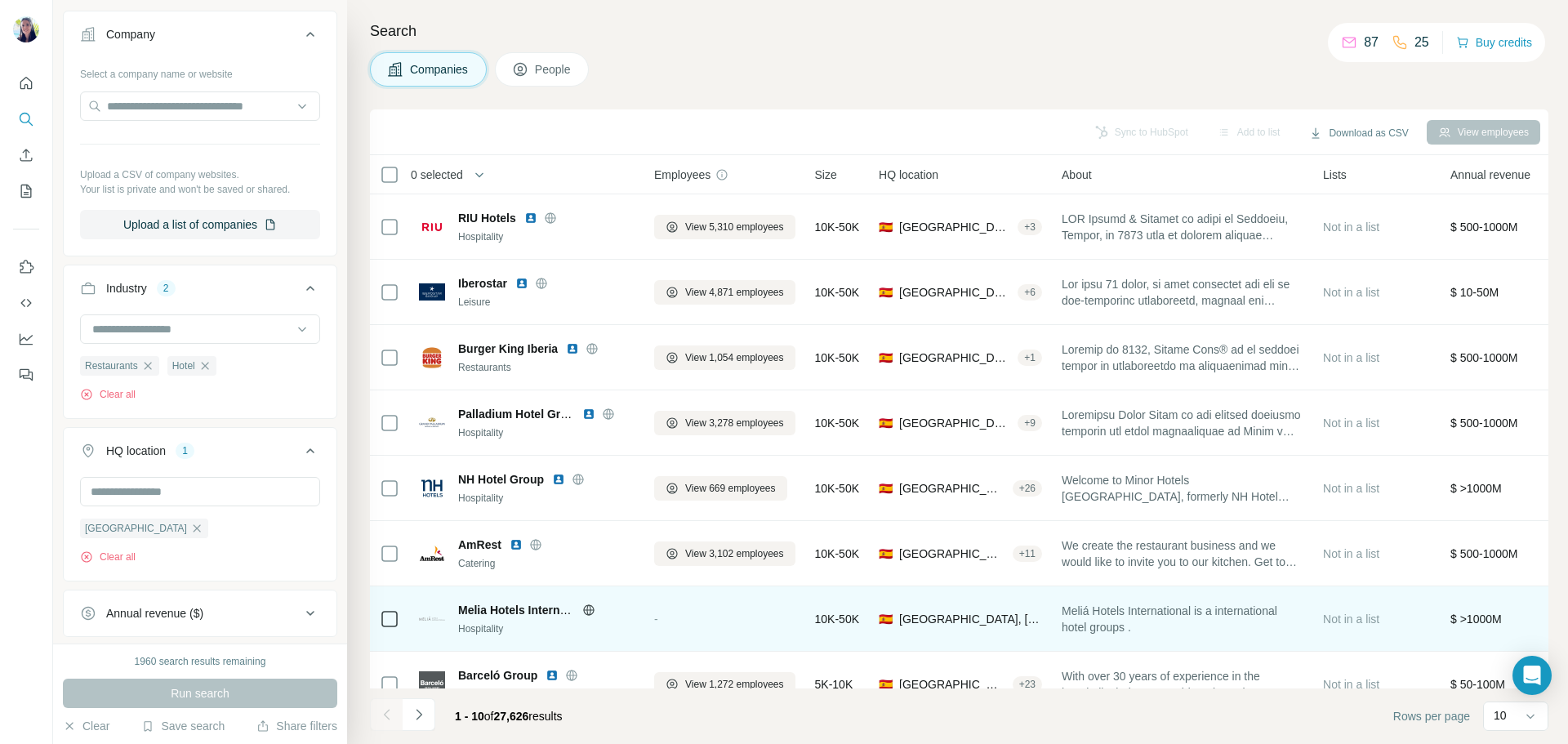
scroll to position [167, 0]
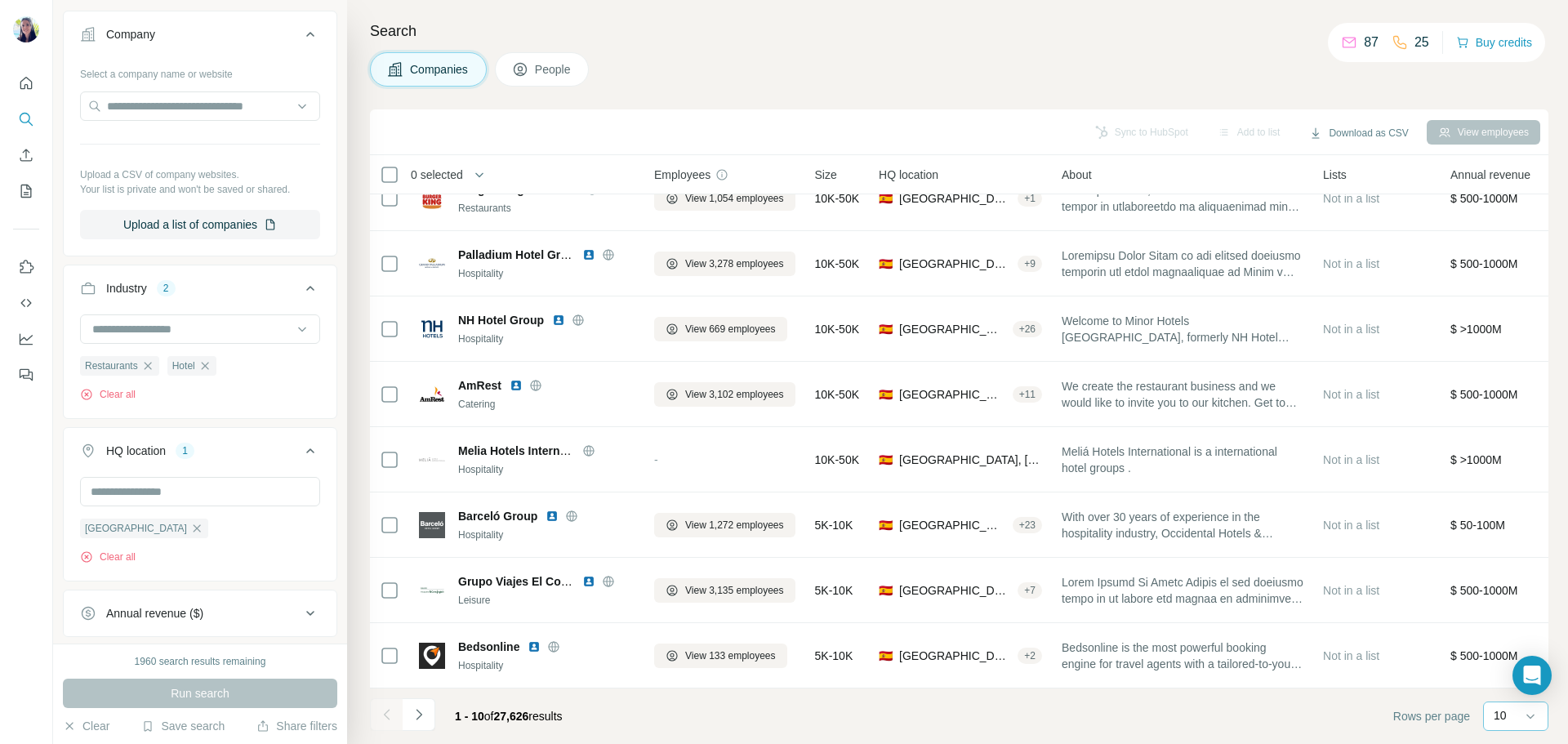
click at [1517, 725] on div "10" at bounding box center [1513, 716] width 41 height 28
click at [1527, 596] on div "60" at bounding box center [1515, 592] width 37 height 16
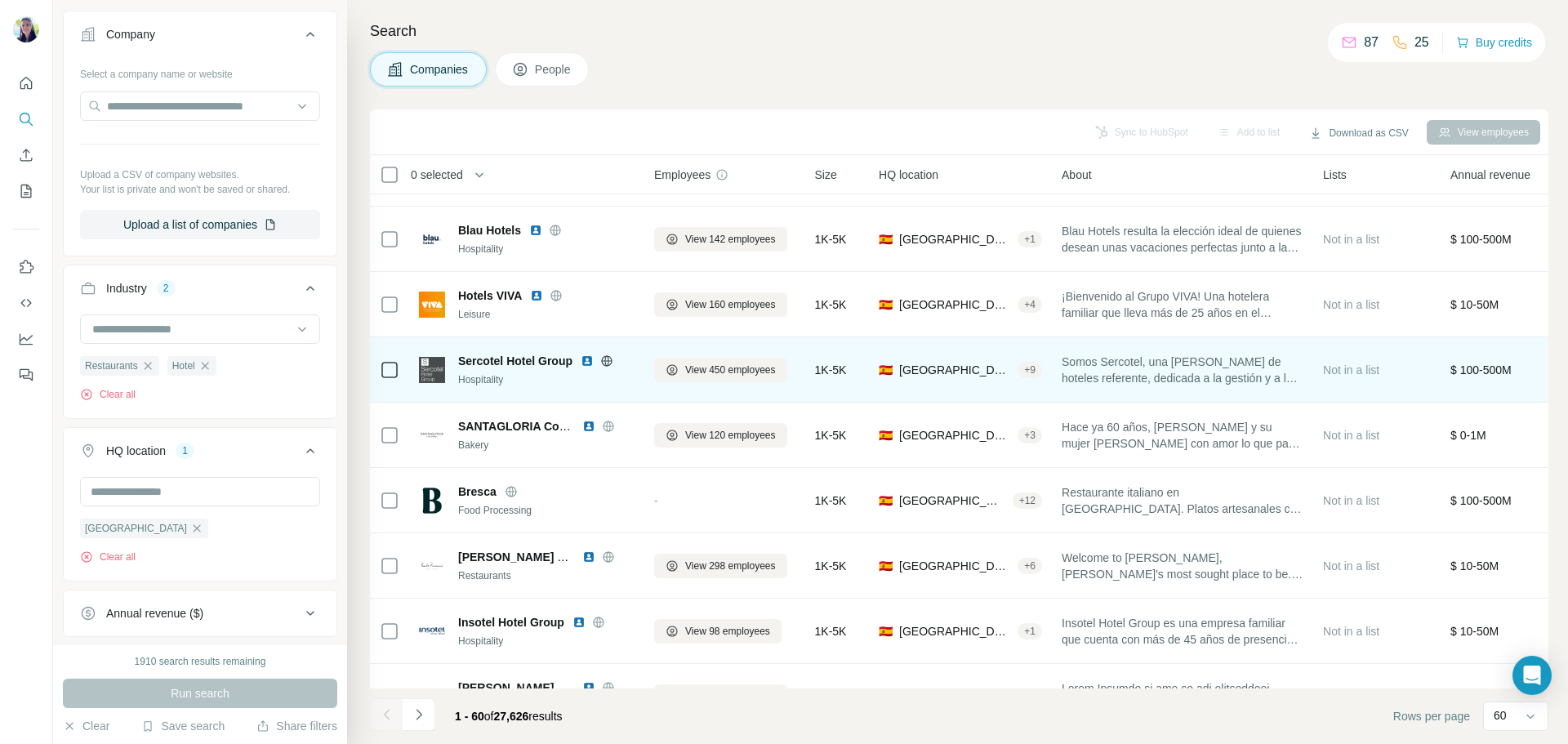
scroll to position [3191, 0]
